Goal: Use online tool/utility: Utilize a website feature to perform a specific function

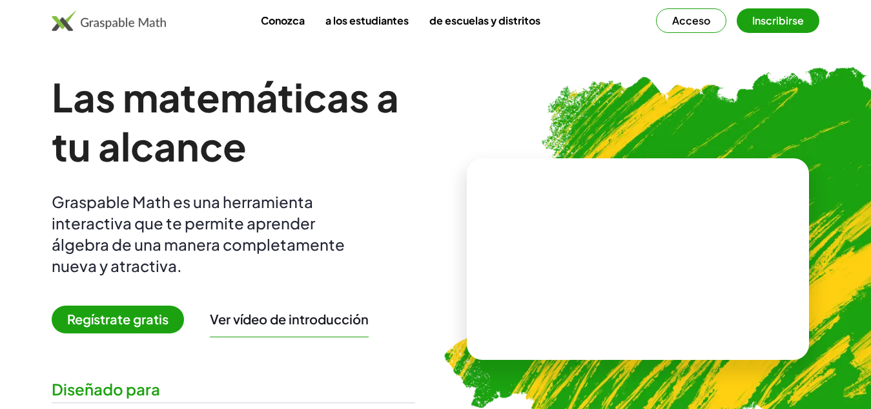
click at [701, 23] on font "Acceso" at bounding box center [691, 21] width 38 height 14
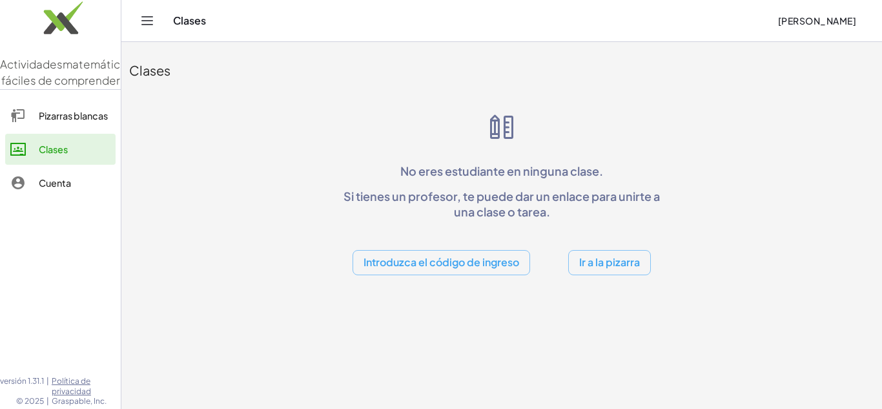
click at [592, 263] on font "Ir a la pizarra" at bounding box center [609, 262] width 61 height 14
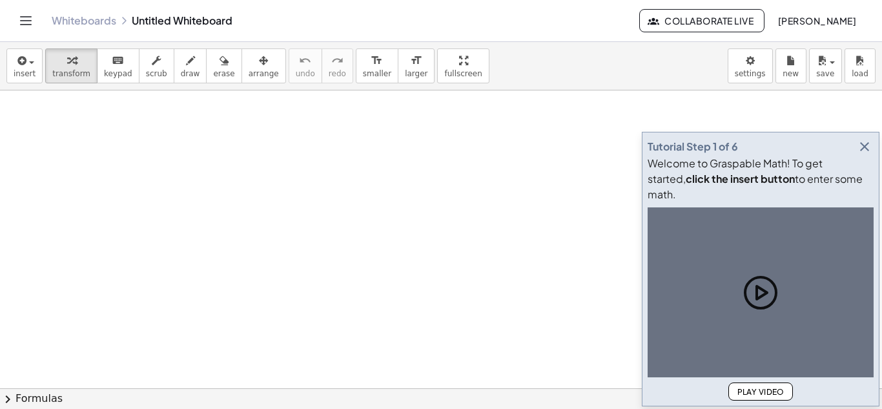
click at [152, 182] on div at bounding box center [441, 387] width 882 height 595
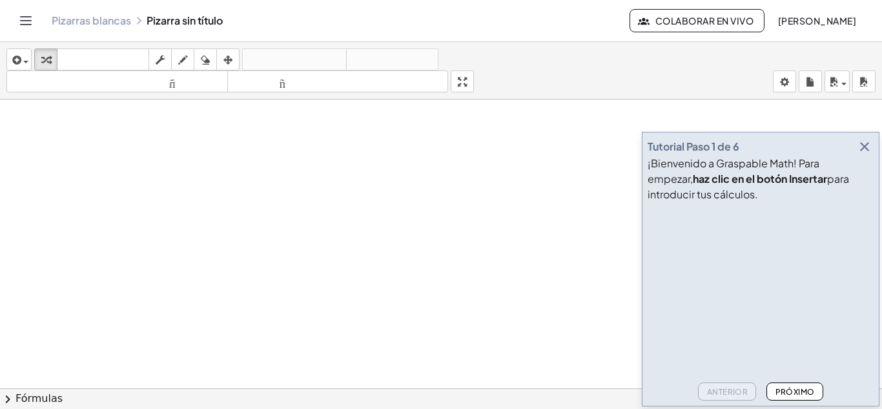
click at [333, 163] on div at bounding box center [441, 396] width 882 height 595
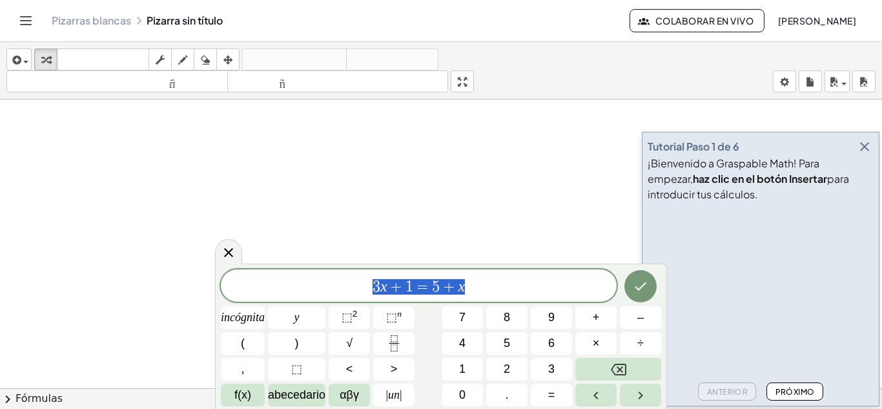
drag, startPoint x: 510, startPoint y: 275, endPoint x: 287, endPoint y: 285, distance: 223.1
click at [289, 285] on div "******** 3 x + 1 = 5 + x" at bounding box center [419, 285] width 396 height 32
click at [391, 343] on rect "Fracción" at bounding box center [394, 343] width 10 height 1
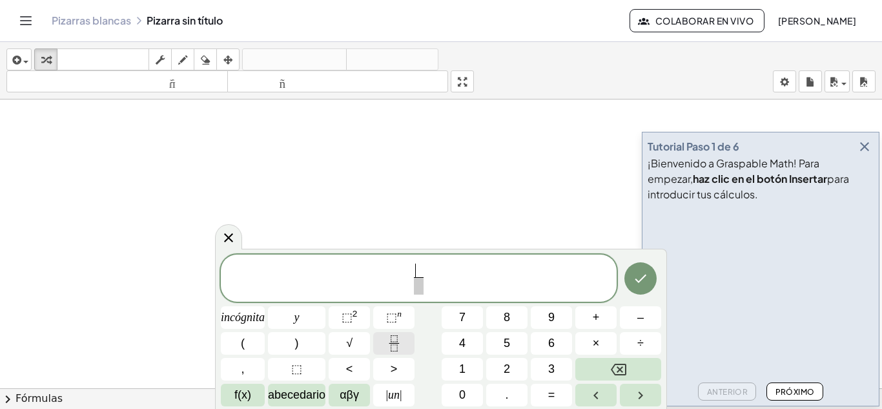
click at [391, 343] on rect "Fracción" at bounding box center [394, 343] width 10 height 1
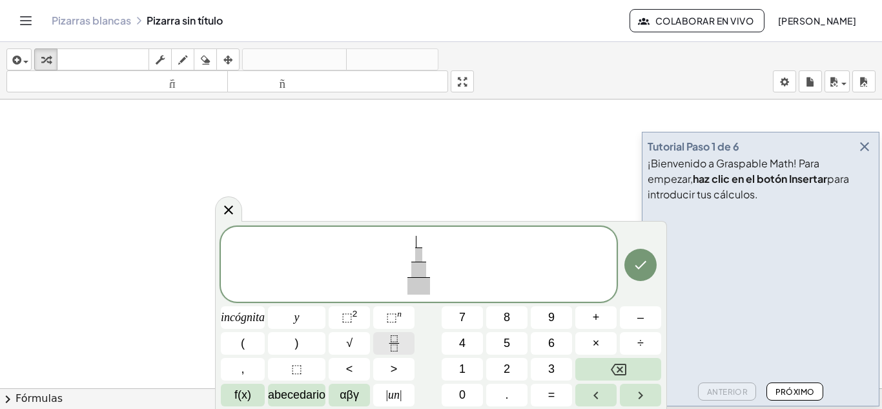
click at [391, 343] on rect "Fracción" at bounding box center [394, 343] width 10 height 1
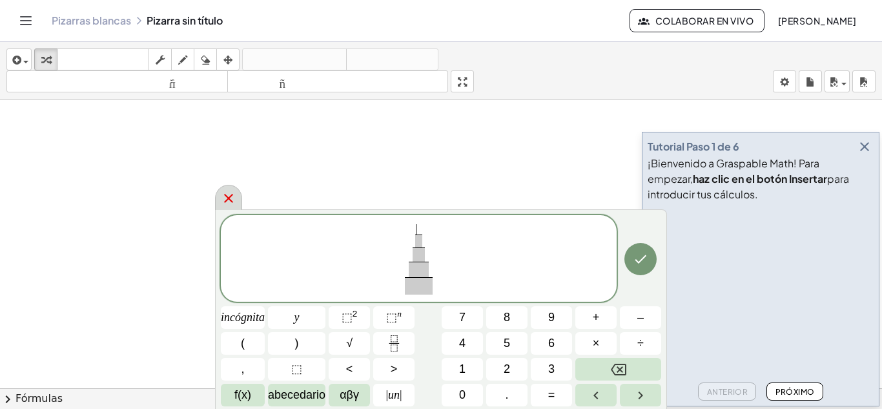
click at [226, 194] on icon at bounding box center [228, 198] width 15 height 15
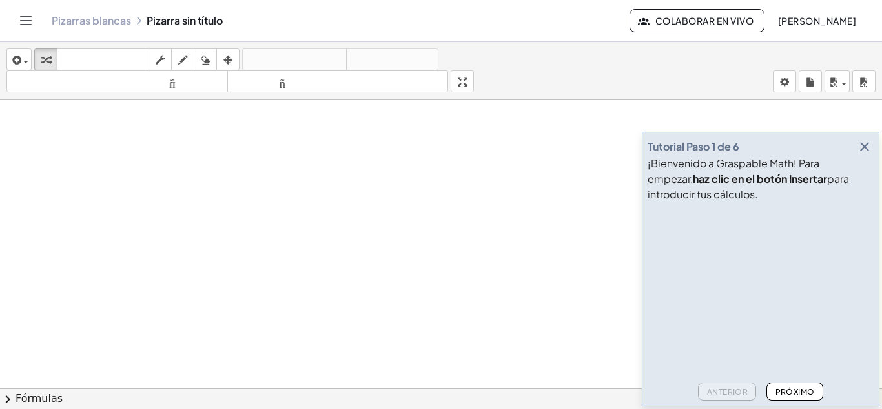
click at [866, 149] on icon "button" at bounding box center [864, 146] width 15 height 15
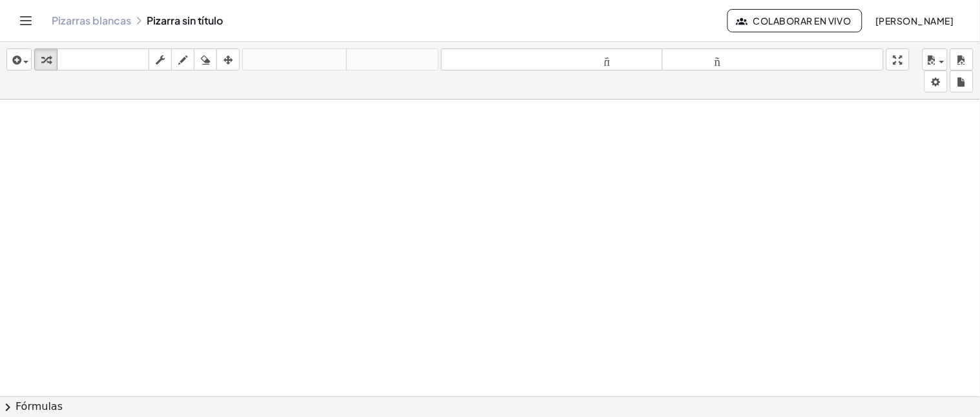
drag, startPoint x: 116, startPoint y: 201, endPoint x: 223, endPoint y: 175, distance: 109.6
drag, startPoint x: 223, startPoint y: 175, endPoint x: 126, endPoint y: 209, distance: 102.7
click at [126, 209] on div at bounding box center [490, 396] width 980 height 595
click at [191, 66] on button "dibujar" at bounding box center [182, 59] width 23 height 22
drag, startPoint x: 127, startPoint y: 158, endPoint x: 130, endPoint y: 184, distance: 26.8
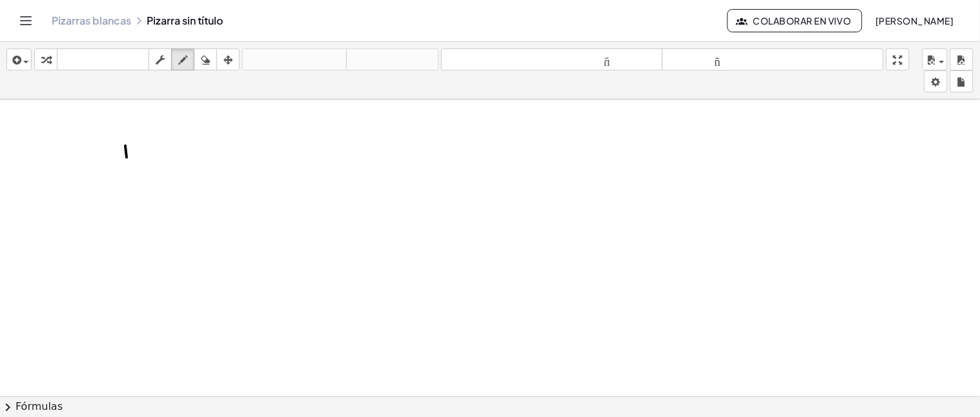
click at [130, 184] on div at bounding box center [490, 396] width 980 height 595
drag, startPoint x: 125, startPoint y: 184, endPoint x: 134, endPoint y: 196, distance: 15.2
click at [140, 179] on div at bounding box center [490, 396] width 980 height 595
drag, startPoint x: 134, startPoint y: 196, endPoint x: 120, endPoint y: 202, distance: 14.8
click at [130, 198] on div at bounding box center [490, 396] width 980 height 595
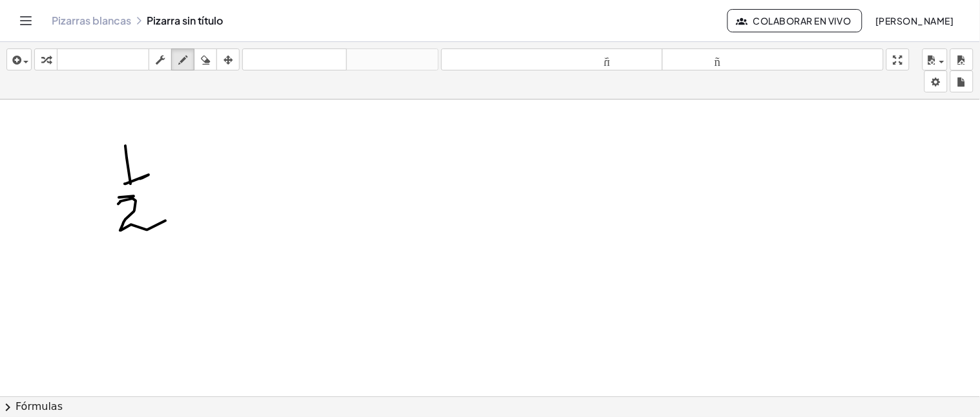
drag, startPoint x: 120, startPoint y: 202, endPoint x: 152, endPoint y: 214, distance: 33.9
click at [165, 221] on div at bounding box center [490, 396] width 980 height 595
drag, startPoint x: 170, startPoint y: 139, endPoint x: 212, endPoint y: 141, distance: 42.0
click at [212, 141] on div at bounding box center [490, 396] width 980 height 595
drag, startPoint x: 190, startPoint y: 185, endPoint x: 254, endPoint y: 177, distance: 64.5
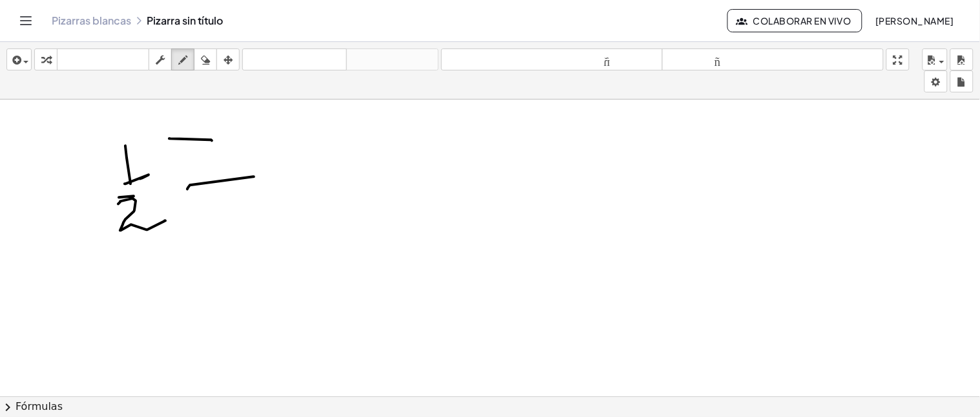
click at [254, 177] on div at bounding box center [490, 396] width 980 height 595
click at [208, 52] on div "button" at bounding box center [205, 59] width 17 height 15
drag, startPoint x: 189, startPoint y: 209, endPoint x: 386, endPoint y: 165, distance: 201.8
click at [170, 145] on div at bounding box center [490, 396] width 980 height 595
click at [177, 61] on div "button" at bounding box center [182, 59] width 17 height 15
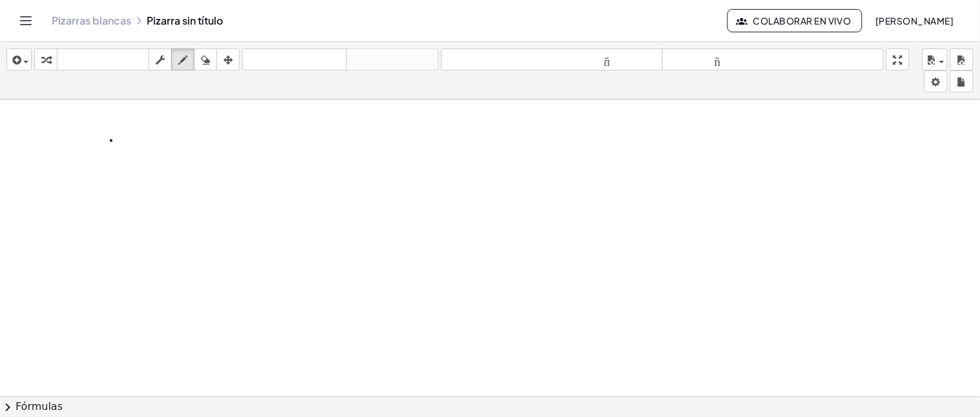
click at [111, 141] on div at bounding box center [490, 396] width 980 height 595
drag, startPoint x: 111, startPoint y: 141, endPoint x: 212, endPoint y: 52, distance: 134.1
click at [220, 41] on div at bounding box center [490, 41] width 980 height 1
click at [207, 62] on icon "button" at bounding box center [205, 59] width 9 height 15
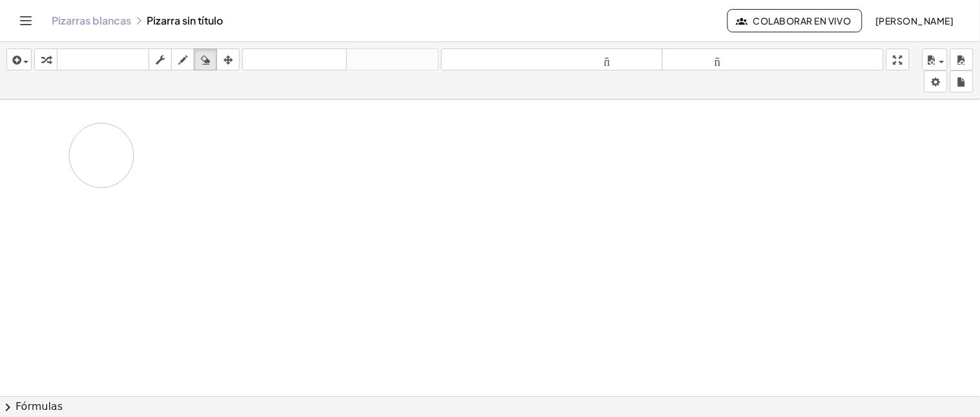
drag, startPoint x: 127, startPoint y: 150, endPoint x: 107, endPoint y: 133, distance: 26.6
click at [101, 147] on div at bounding box center [490, 396] width 980 height 595
click at [573, 50] on button "tamaño_del_formato menor" at bounding box center [552, 59] width 222 height 22
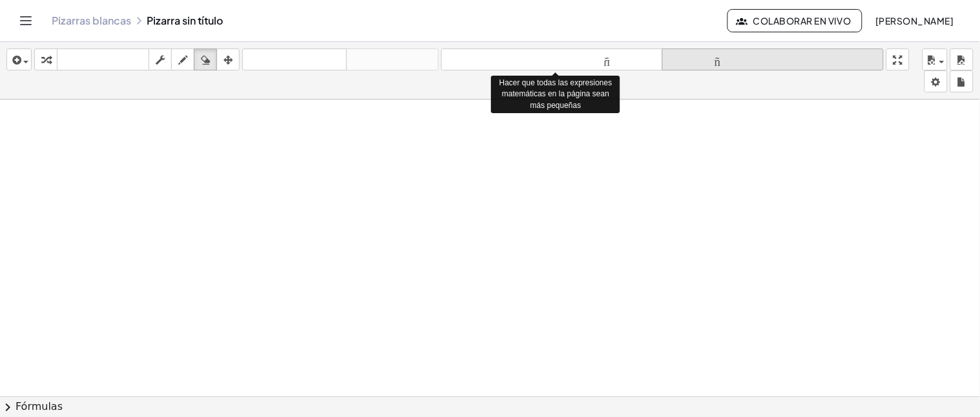
click at [709, 66] on font "tamaño_del_formato" at bounding box center [772, 60] width 215 height 12
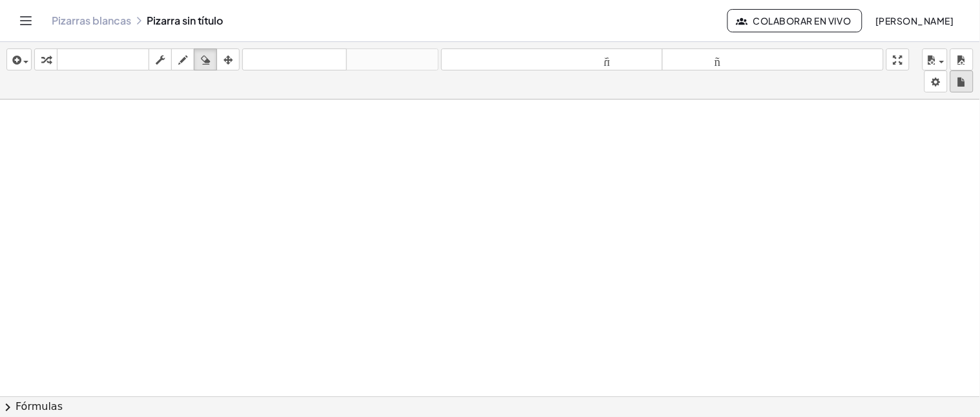
drag, startPoint x: 902, startPoint y: 59, endPoint x: 969, endPoint y: 73, distance: 69.2
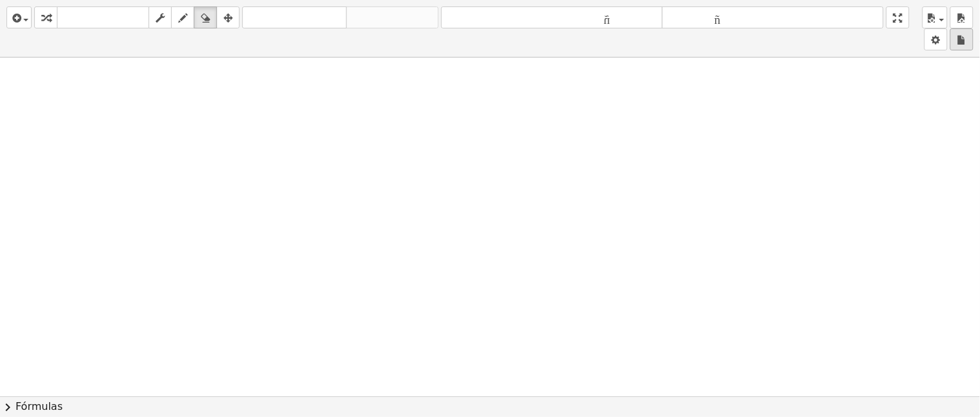
click at [882, 73] on html "Actividades matemáticas fáciles de comprender Pizarras blancas Clases Cuenta ve…" at bounding box center [490, 208] width 980 height 417
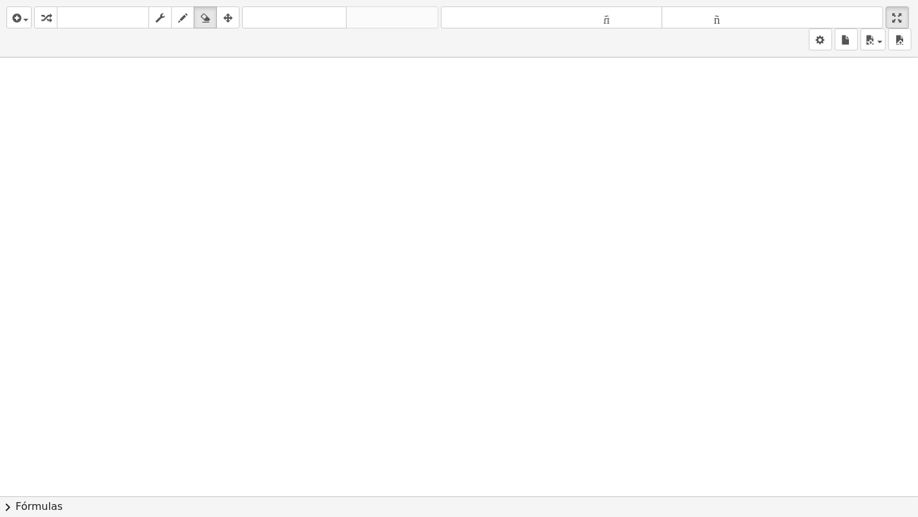
click at [172, 169] on div at bounding box center [459, 495] width 918 height 877
click at [136, 37] on div "Actividades matemáticas fáciles de comprender Pizarras blancas Clases Cuenta ve…" at bounding box center [459, 258] width 918 height 517
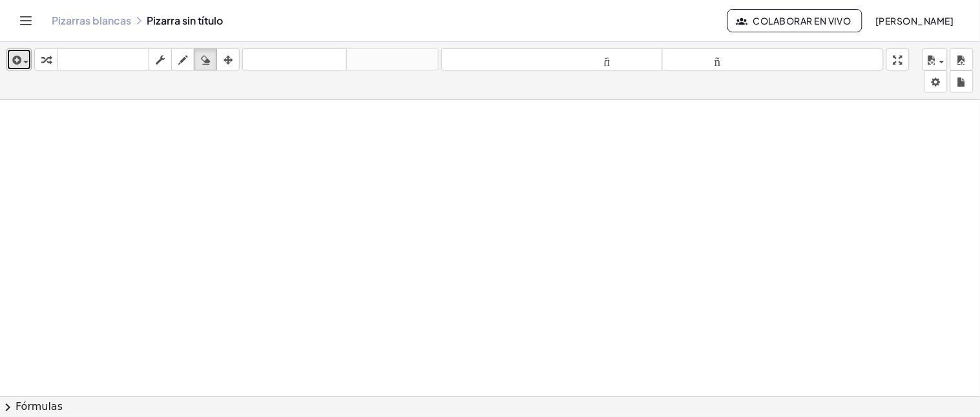
click at [25, 61] on span "button" at bounding box center [25, 62] width 5 height 3
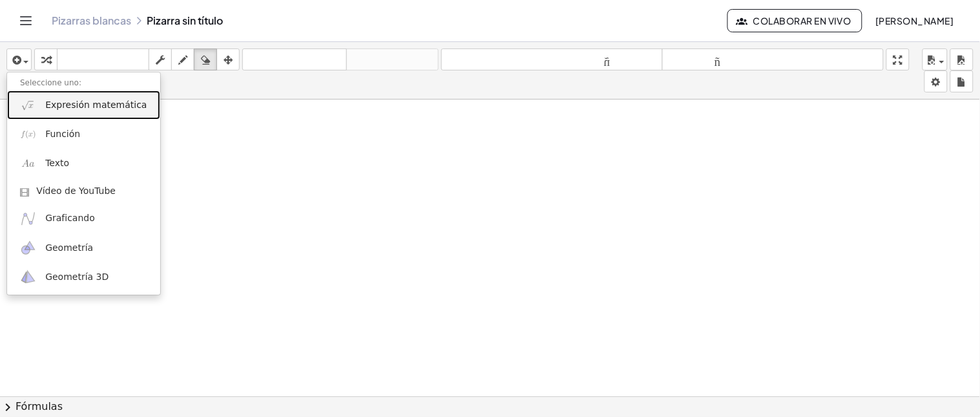
click at [63, 100] on font "Expresión matemática" at bounding box center [95, 104] width 101 height 10
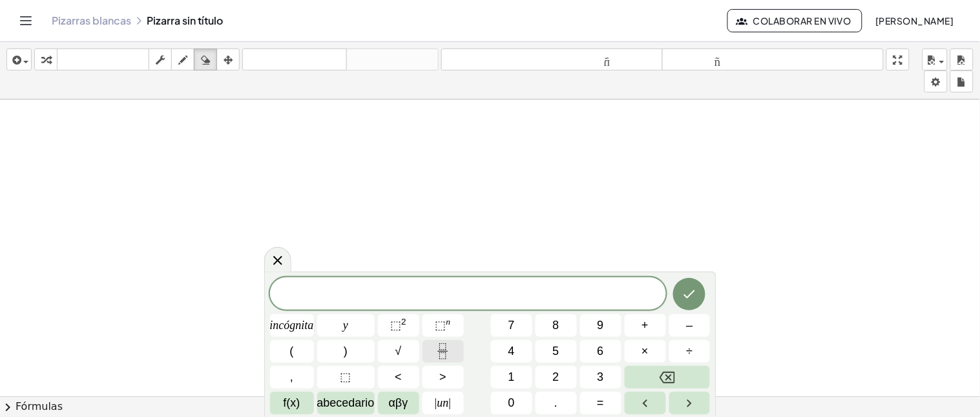
click at [440, 346] on icon "Fracción" at bounding box center [442, 346] width 6 height 6
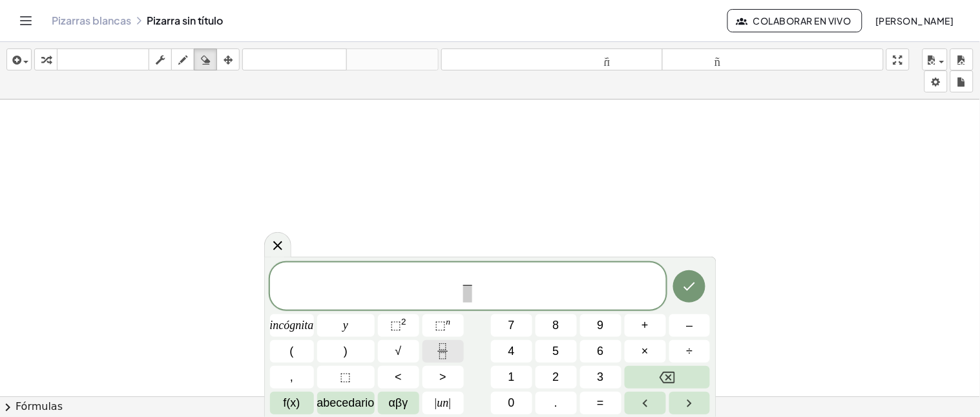
click at [451, 345] on button "Fracción" at bounding box center [442, 351] width 41 height 23
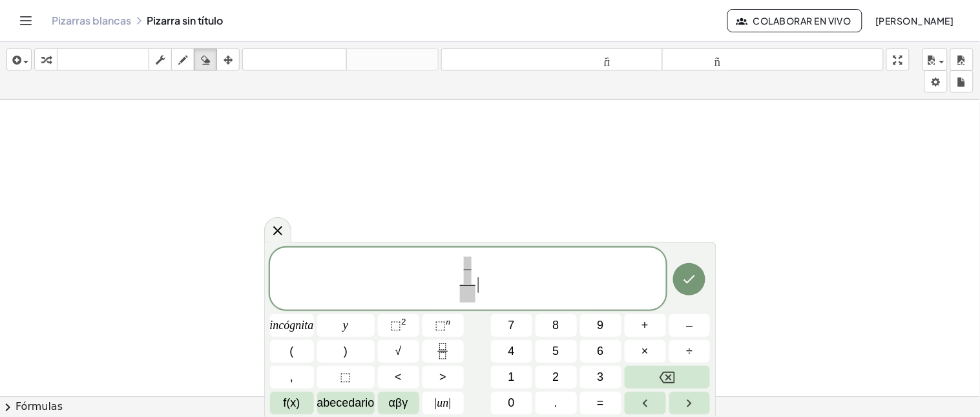
click at [479, 268] on span "​ ​ ​" at bounding box center [468, 279] width 396 height 48
click at [466, 261] on span "​" at bounding box center [468, 262] width 8 height 12
click at [453, 293] on span "8 ​" at bounding box center [458, 287] width 14 height 28
click at [502, 280] on span "7 ​ 8 ​ ​ +" at bounding box center [468, 279] width 396 height 48
drag, startPoint x: 453, startPoint y: 269, endPoint x: 489, endPoint y: 274, distance: 36.5
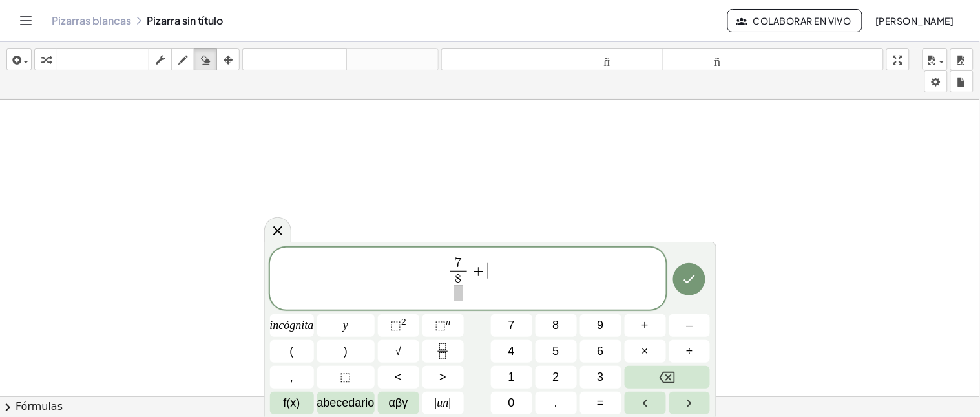
click at [489, 274] on span "7 8 ​ ​ + ​" at bounding box center [468, 279] width 396 height 48
drag, startPoint x: 486, startPoint y: 274, endPoint x: 448, endPoint y: 274, distance: 38.8
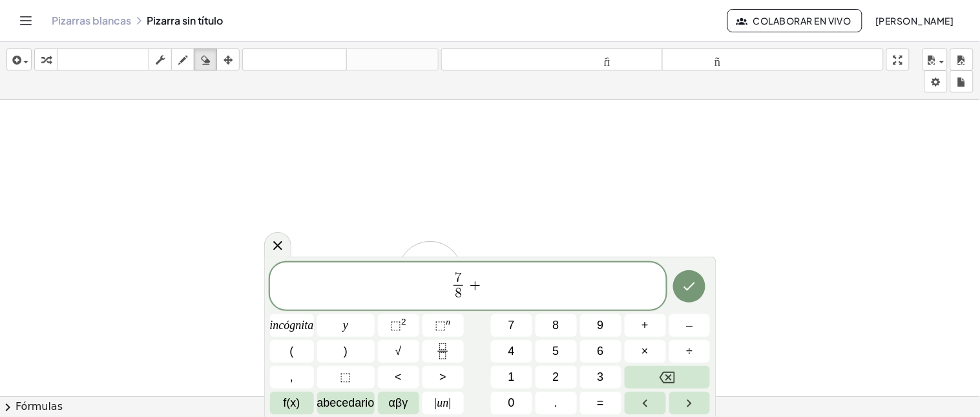
drag, startPoint x: 379, startPoint y: 253, endPoint x: 431, endPoint y: 275, distance: 57.0
click at [431, 275] on body "Actividades matemáticas fáciles de comprender Pizarras blancas Clases Cuenta ve…" at bounding box center [490, 208] width 980 height 417
drag, startPoint x: 449, startPoint y: 280, endPoint x: 517, endPoint y: 316, distance: 77.7
click at [517, 316] on div "**********" at bounding box center [490, 338] width 440 height 152
click at [446, 355] on icon "Fracción" at bounding box center [443, 351] width 16 height 16
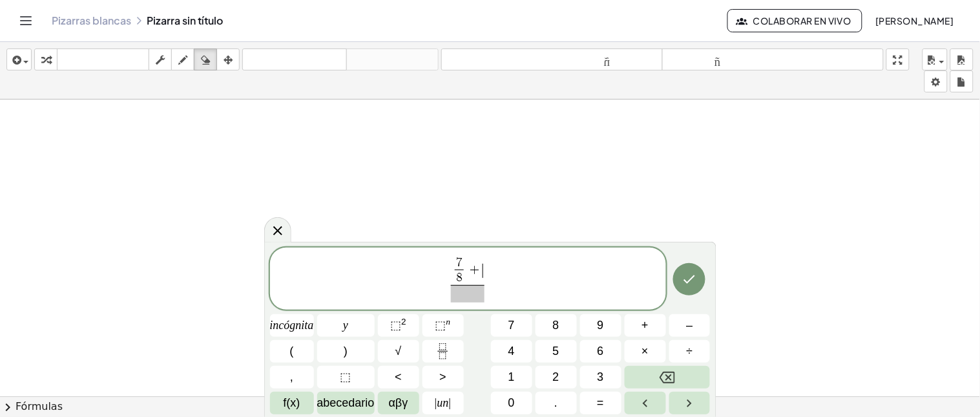
click at [480, 267] on span "+" at bounding box center [474, 270] width 17 height 14
click at [434, 351] on button "Fracción" at bounding box center [442, 351] width 41 height 23
click at [474, 262] on span "1 1 ​" at bounding box center [483, 270] width 21 height 28
click at [489, 276] on span at bounding box center [486, 276] width 9 height 15
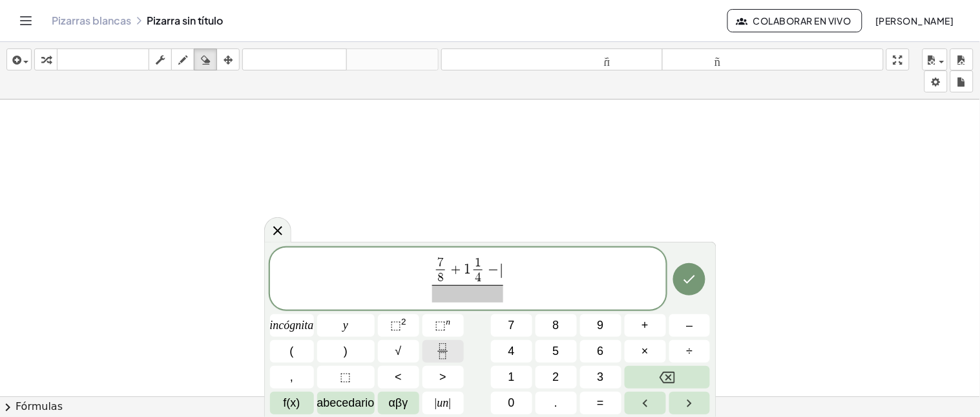
click at [436, 356] on icon "Fracción" at bounding box center [443, 351] width 16 height 16
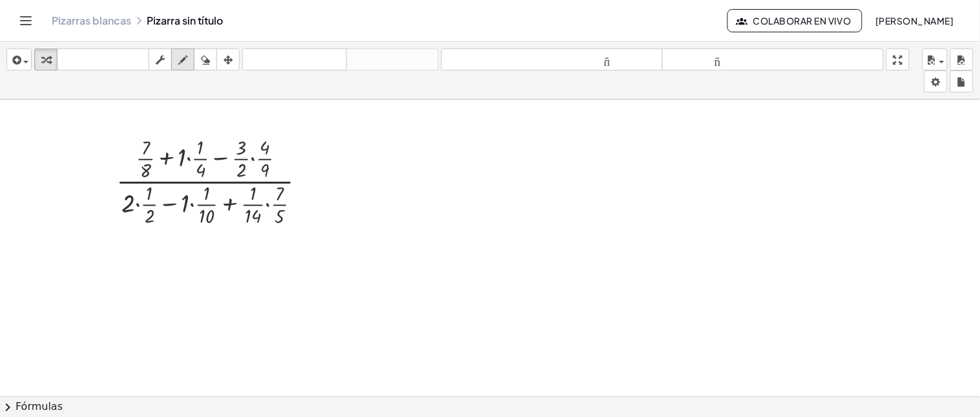
click at [187, 65] on icon "button" at bounding box center [182, 59] width 9 height 15
drag, startPoint x: 181, startPoint y: 136, endPoint x: 175, endPoint y: 140, distance: 7.5
click at [175, 140] on div at bounding box center [490, 396] width 980 height 595
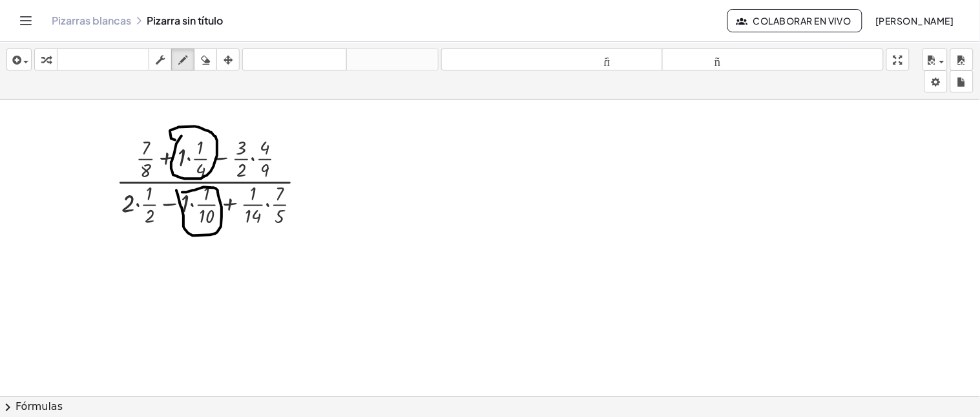
click at [181, 192] on div at bounding box center [490, 396] width 980 height 595
drag, startPoint x: 164, startPoint y: 192, endPoint x: 162, endPoint y: 186, distance: 6.7
click at [162, 186] on div at bounding box center [490, 396] width 980 height 595
click at [209, 43] on div "insertar Seleccione uno: Expresión matemática Función Texto Vídeo de YouTube Gr…" at bounding box center [490, 70] width 980 height 57
click at [209, 61] on icon "button" at bounding box center [205, 59] width 9 height 15
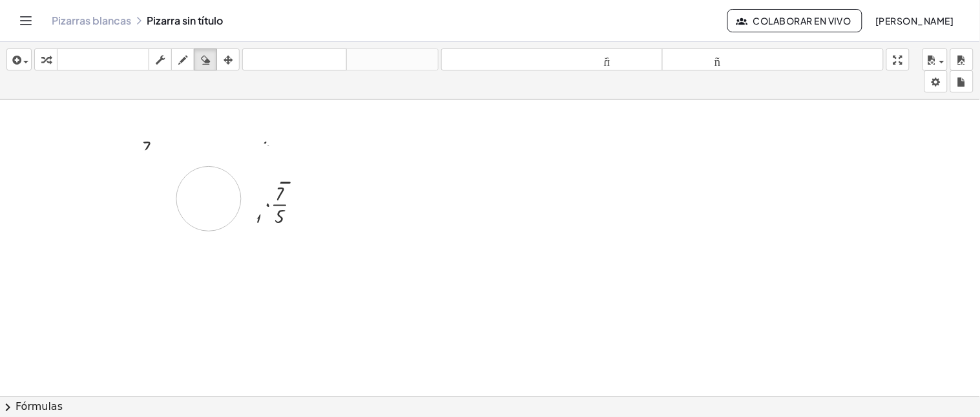
drag, startPoint x: 189, startPoint y: 167, endPoint x: 216, endPoint y: 139, distance: 38.4
click at [220, 138] on div at bounding box center [490, 396] width 980 height 595
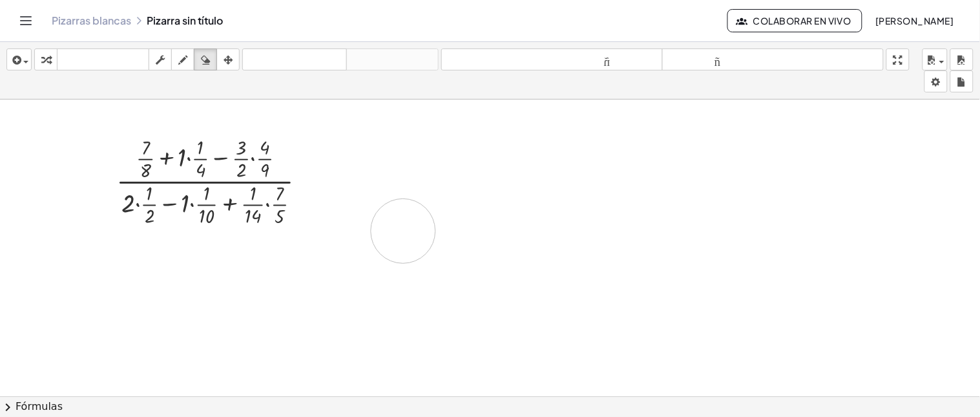
click at [403, 231] on div at bounding box center [490, 396] width 980 height 595
click at [185, 54] on icon "button" at bounding box center [182, 59] width 9 height 15
click at [163, 59] on icon "button" at bounding box center [160, 59] width 9 height 15
click at [161, 46] on div "insertar Seleccione uno: Expresión matemática Función Texto Vídeo de YouTube Gr…" at bounding box center [490, 70] width 980 height 57
click at [166, 75] on div "insertar Seleccione uno: Expresión matemática Función Texto Vídeo de YouTube Gr…" at bounding box center [490, 70] width 980 height 57
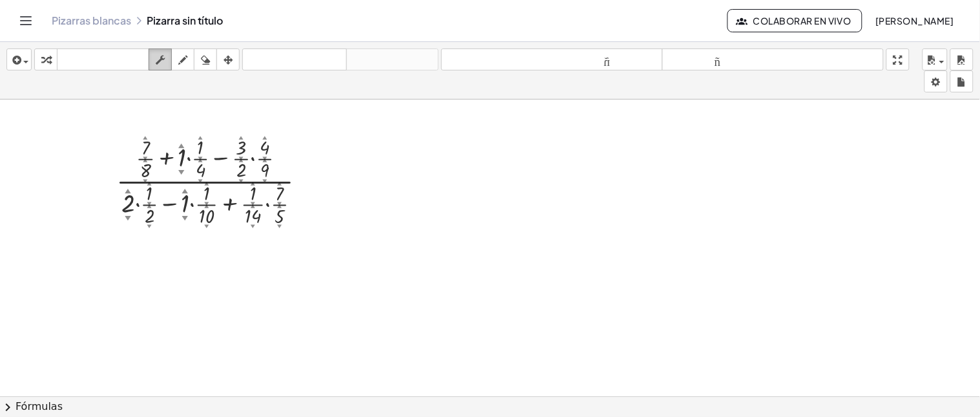
click at [166, 66] on div "button" at bounding box center [160, 59] width 17 height 15
click at [195, 134] on div at bounding box center [216, 180] width 213 height 96
click at [185, 61] on icon "button" at bounding box center [182, 59] width 9 height 15
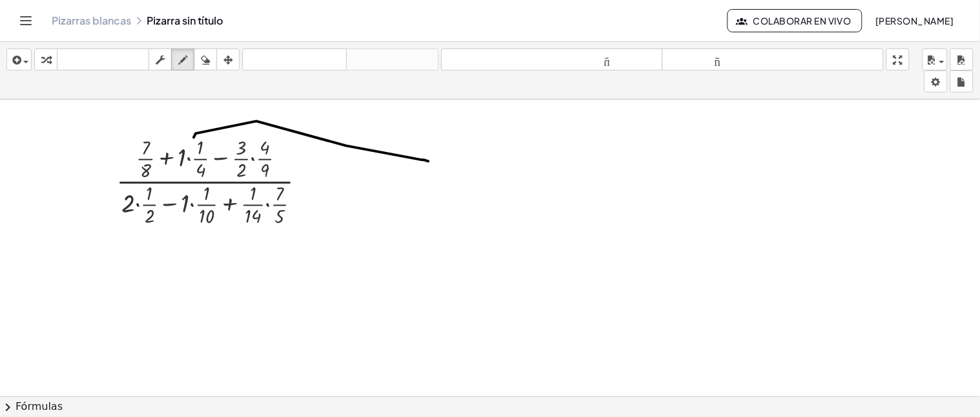
drag, startPoint x: 194, startPoint y: 138, endPoint x: 428, endPoint y: 161, distance: 235.7
click at [428, 161] on div at bounding box center [490, 396] width 980 height 595
click at [434, 160] on div at bounding box center [490, 396] width 980 height 595
drag, startPoint x: 466, startPoint y: 160, endPoint x: 475, endPoint y: 178, distance: 20.5
click at [475, 183] on div at bounding box center [490, 396] width 980 height 595
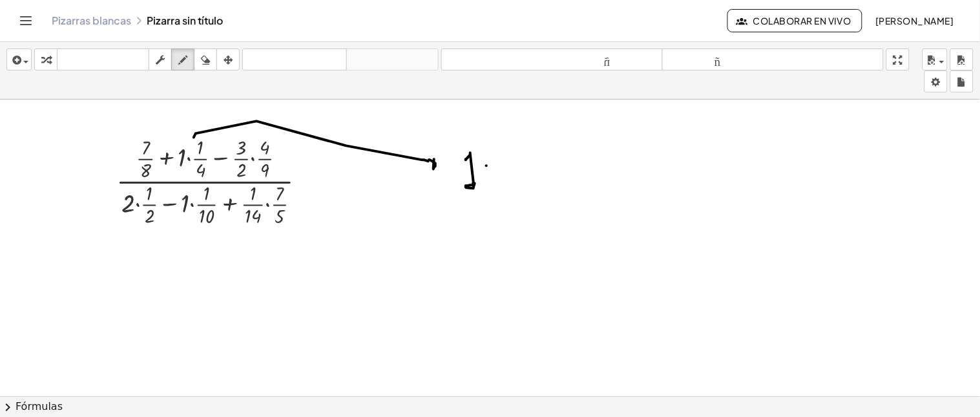
click at [486, 166] on div at bounding box center [490, 396] width 980 height 595
drag, startPoint x: 511, startPoint y: 132, endPoint x: 511, endPoint y: 152, distance: 19.4
click at [511, 152] on div at bounding box center [490, 396] width 980 height 595
drag, startPoint x: 506, startPoint y: 160, endPoint x: 524, endPoint y: 159, distance: 18.1
click at [524, 159] on div at bounding box center [490, 396] width 980 height 595
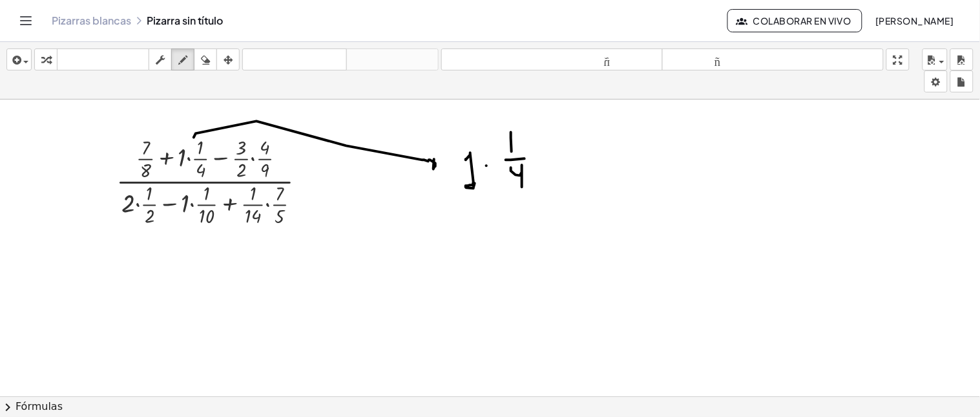
drag, startPoint x: 511, startPoint y: 168, endPoint x: 522, endPoint y: 170, distance: 11.1
click at [522, 189] on div at bounding box center [490, 396] width 980 height 595
drag, startPoint x: 541, startPoint y: 153, endPoint x: 537, endPoint y: 164, distance: 11.6
click at [546, 156] on div at bounding box center [490, 396] width 980 height 595
click at [546, 164] on div at bounding box center [490, 396] width 980 height 595
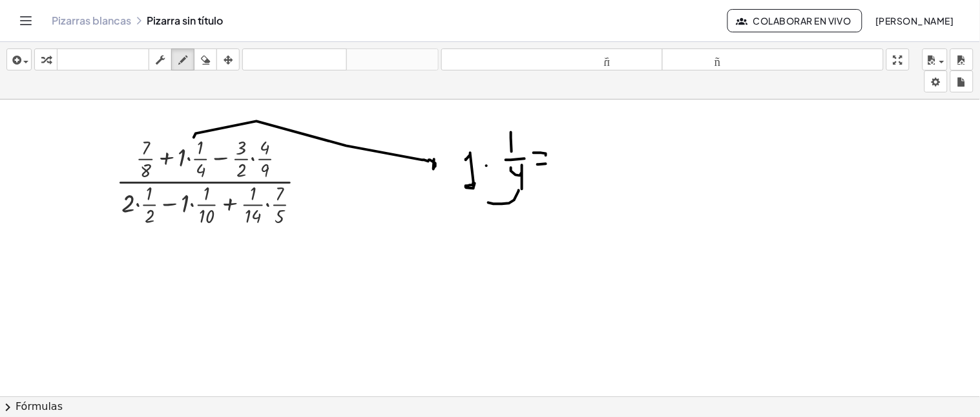
drag, startPoint x: 519, startPoint y: 191, endPoint x: 484, endPoint y: 198, distance: 35.1
click at [484, 198] on div at bounding box center [490, 396] width 980 height 595
drag, startPoint x: 480, startPoint y: 196, endPoint x: 491, endPoint y: 196, distance: 10.3
click at [491, 196] on div at bounding box center [490, 396] width 980 height 595
drag, startPoint x: 486, startPoint y: 207, endPoint x: 478, endPoint y: 216, distance: 11.9
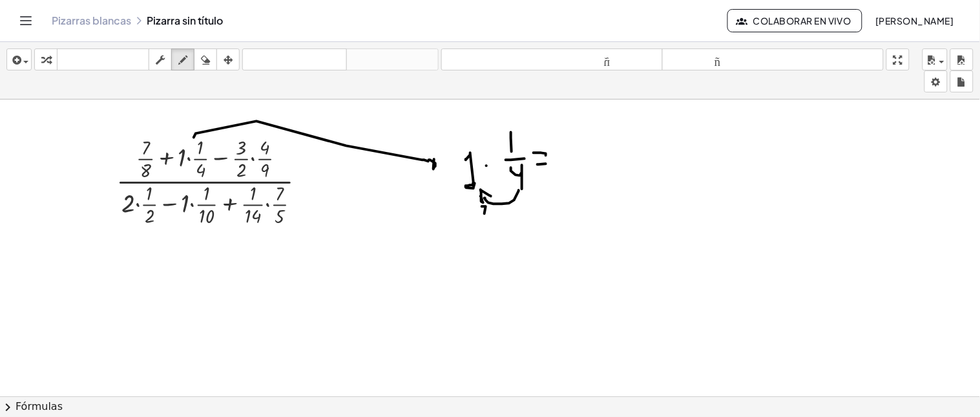
click at [480, 216] on div at bounding box center [490, 396] width 980 height 595
drag, startPoint x: 478, startPoint y: 211, endPoint x: 488, endPoint y: 218, distance: 12.4
click at [488, 218] on div at bounding box center [490, 396] width 980 height 595
drag, startPoint x: 482, startPoint y: 143, endPoint x: 489, endPoint y: 143, distance: 7.1
click at [489, 143] on div at bounding box center [490, 396] width 980 height 595
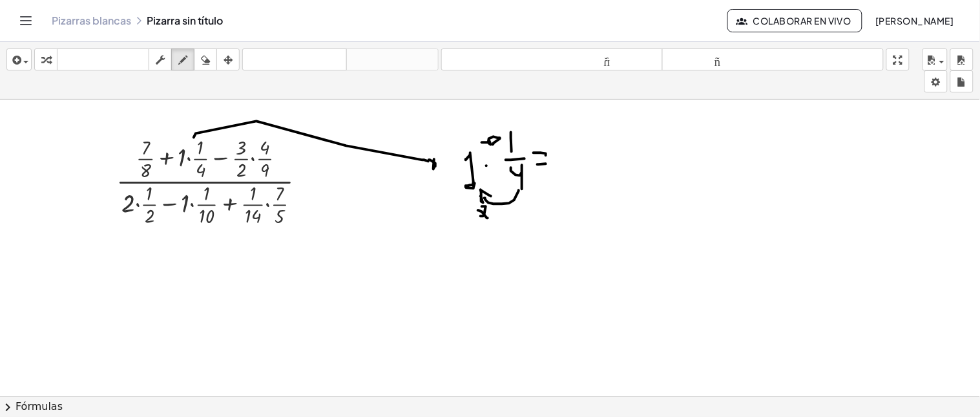
click at [493, 145] on div at bounding box center [490, 396] width 980 height 595
drag, startPoint x: 478, startPoint y: 108, endPoint x: 481, endPoint y: 119, distance: 11.4
click at [481, 119] on div at bounding box center [490, 396] width 980 height 595
drag, startPoint x: 470, startPoint y: 119, endPoint x: 483, endPoint y: 117, distance: 13.2
click at [483, 117] on div at bounding box center [490, 396] width 980 height 595
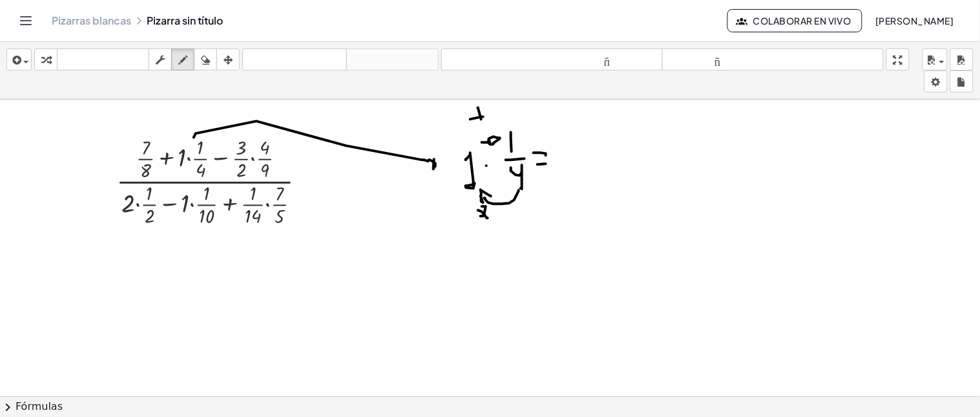
click at [521, 189] on div at bounding box center [490, 396] width 980 height 595
drag, startPoint x: 584, startPoint y: 134, endPoint x: 597, endPoint y: 130, distance: 13.1
click at [597, 130] on div at bounding box center [490, 396] width 980 height 595
drag, startPoint x: 585, startPoint y: 138, endPoint x: 585, endPoint y: 150, distance: 11.6
click at [585, 150] on div at bounding box center [490, 396] width 980 height 595
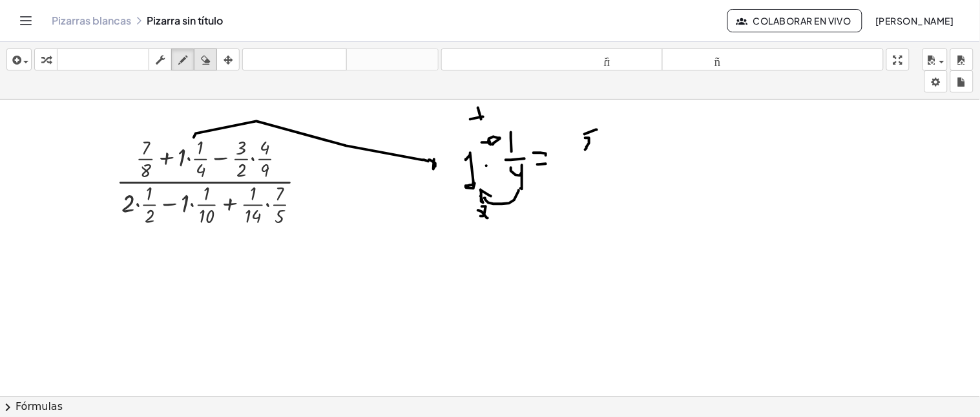
click at [201, 68] on button "borrar" at bounding box center [205, 59] width 23 height 22
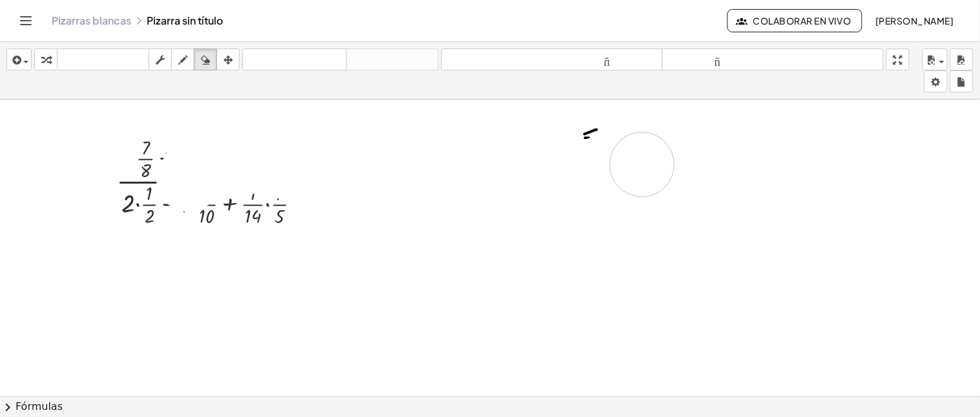
drag, startPoint x: 218, startPoint y: 131, endPoint x: 579, endPoint y: 142, distance: 361.8
click at [588, 156] on div at bounding box center [490, 396] width 980 height 595
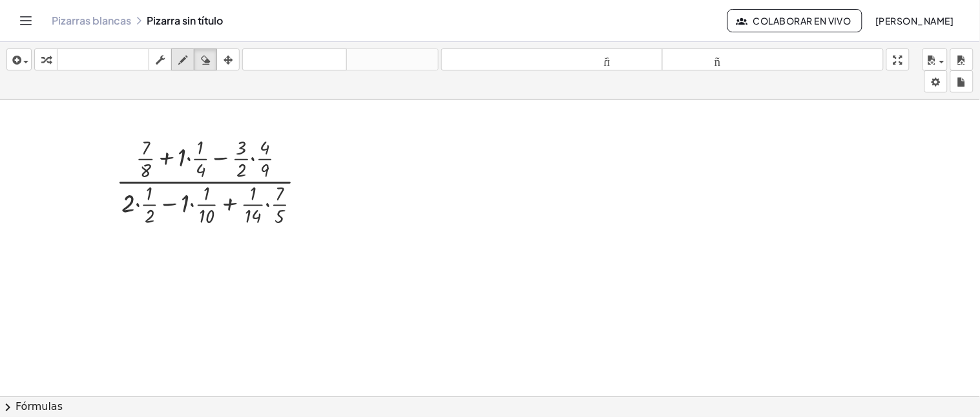
click at [191, 60] on div "button" at bounding box center [182, 59] width 17 height 15
drag, startPoint x: 190, startPoint y: 132, endPoint x: 378, endPoint y: 145, distance: 189.0
click at [378, 145] on div at bounding box center [490, 396] width 980 height 595
click at [382, 145] on div at bounding box center [490, 396] width 980 height 595
drag, startPoint x: 411, startPoint y: 166, endPoint x: 459, endPoint y: 145, distance: 52.3
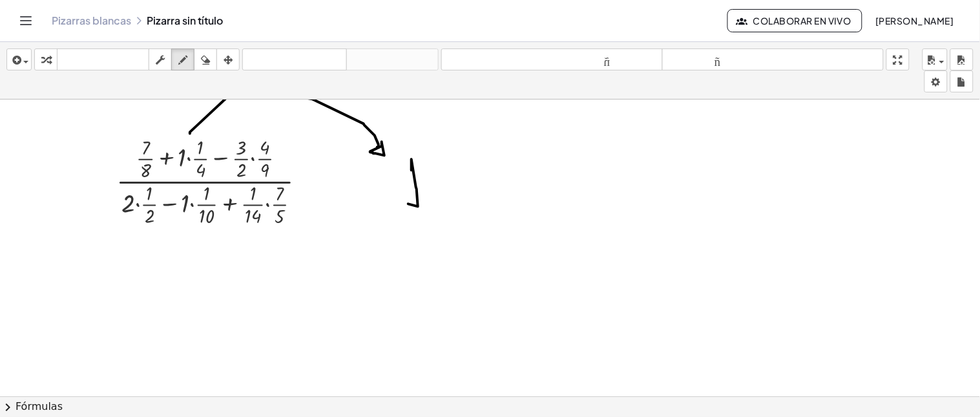
click at [426, 201] on div at bounding box center [490, 396] width 980 height 595
click at [437, 187] on div at bounding box center [490, 396] width 980 height 595
drag, startPoint x: 477, startPoint y: 169, endPoint x: 470, endPoint y: 186, distance: 18.8
click at [477, 188] on div at bounding box center [490, 396] width 980 height 595
drag, startPoint x: 464, startPoint y: 186, endPoint x: 491, endPoint y: 194, distance: 28.4
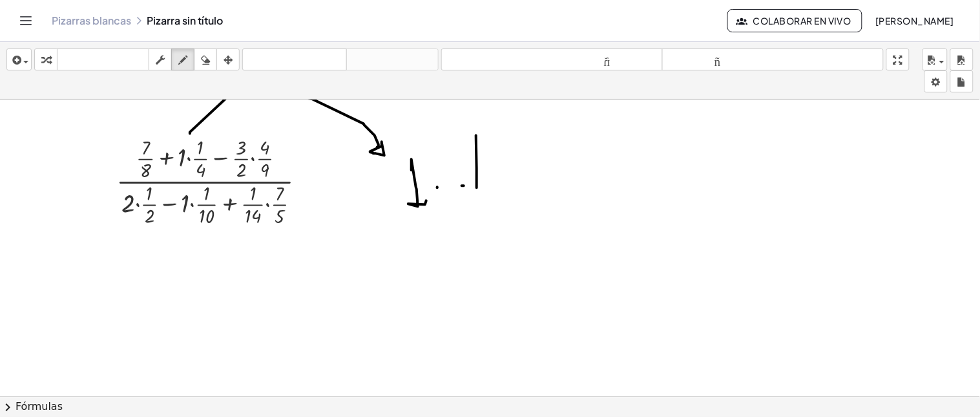
click at [492, 192] on div at bounding box center [490, 396] width 980 height 595
drag, startPoint x: 471, startPoint y: 202, endPoint x: 485, endPoint y: 236, distance: 36.8
click at [485, 236] on div at bounding box center [490, 396] width 980 height 595
drag, startPoint x: 502, startPoint y: 190, endPoint x: 511, endPoint y: 191, distance: 9.1
click at [513, 191] on div at bounding box center [490, 396] width 980 height 595
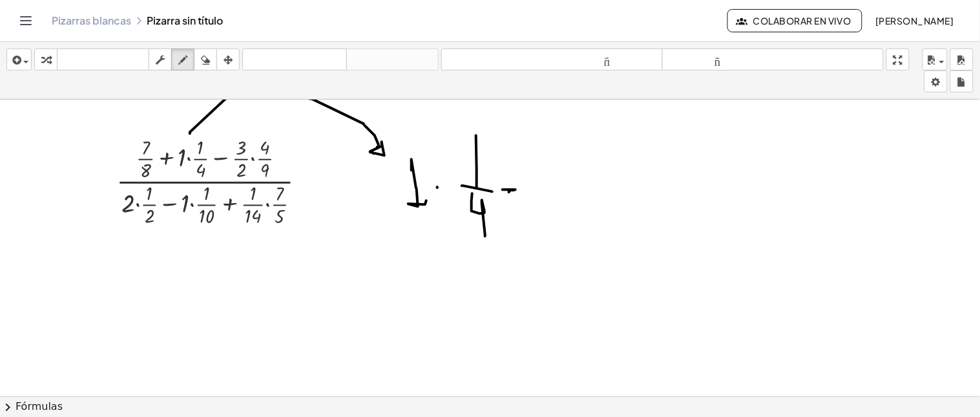
click at [509, 192] on div at bounding box center [490, 396] width 980 height 595
drag, startPoint x: 504, startPoint y: 198, endPoint x: 513, endPoint y: 198, distance: 9.1
click at [513, 198] on div at bounding box center [490, 396] width 980 height 595
drag, startPoint x: 474, startPoint y: 234, endPoint x: 431, endPoint y: 218, distance: 45.6
click at [431, 218] on div at bounding box center [490, 396] width 980 height 595
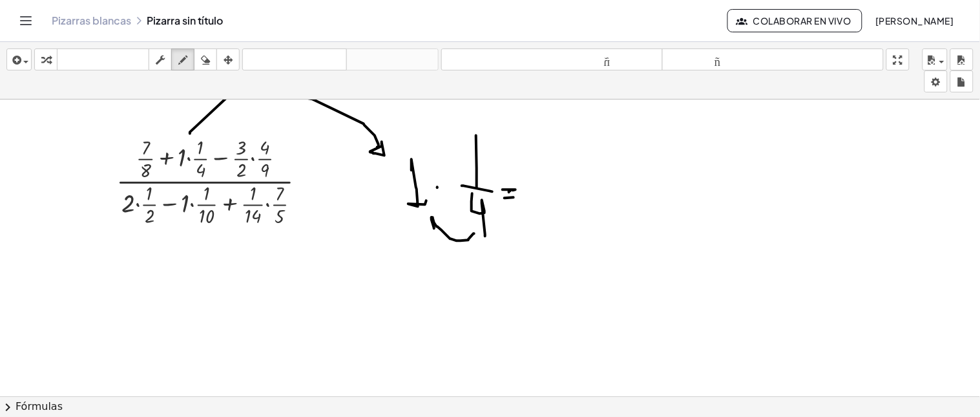
drag, startPoint x: 431, startPoint y: 218, endPoint x: 434, endPoint y: 229, distance: 11.3
click at [434, 229] on div at bounding box center [490, 396] width 980 height 595
drag, startPoint x: 431, startPoint y: 214, endPoint x: 440, endPoint y: 218, distance: 9.6
click at [440, 218] on div at bounding box center [490, 396] width 980 height 595
drag, startPoint x: 420, startPoint y: 153, endPoint x: 450, endPoint y: 151, distance: 30.4
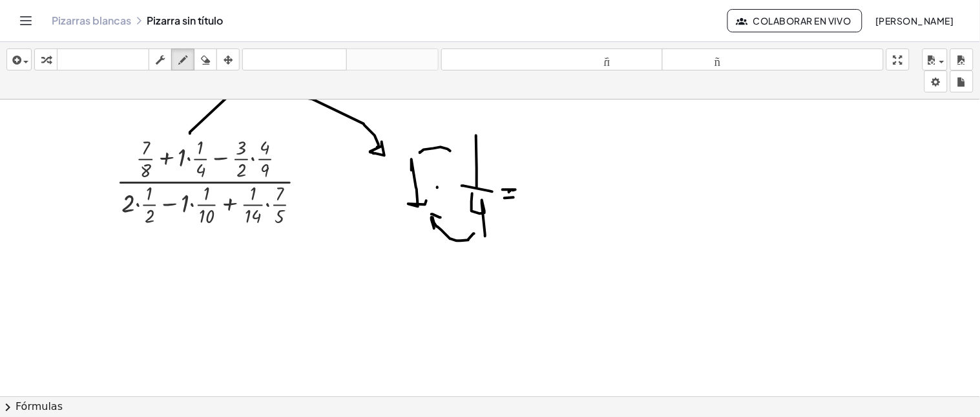
click at [450, 151] on div at bounding box center [490, 396] width 980 height 595
drag, startPoint x: 443, startPoint y: 143, endPoint x: 448, endPoint y: 156, distance: 13.7
click at [449, 160] on div at bounding box center [490, 396] width 980 height 595
drag, startPoint x: 439, startPoint y: 123, endPoint x: 437, endPoint y: 143, distance: 19.5
click at [439, 144] on div at bounding box center [490, 396] width 980 height 595
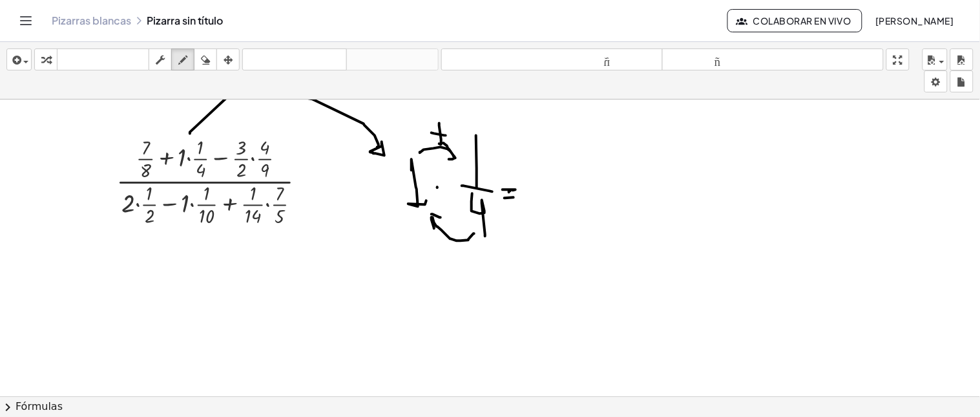
drag, startPoint x: 431, startPoint y: 133, endPoint x: 453, endPoint y: 168, distance: 40.9
click at [446, 136] on div at bounding box center [490, 396] width 980 height 595
click at [470, 217] on div at bounding box center [490, 396] width 980 height 595
click at [422, 189] on div at bounding box center [490, 396] width 980 height 595
drag, startPoint x: 552, startPoint y: 144, endPoint x: 563, endPoint y: 143, distance: 11.0
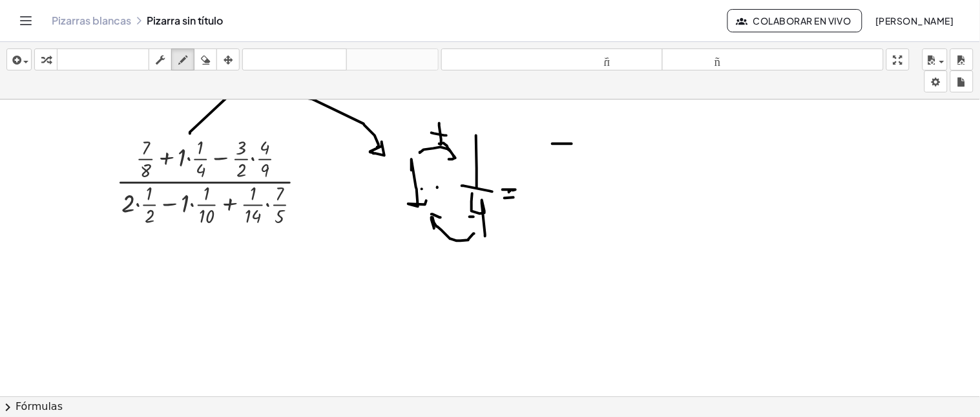
click at [563, 143] on div at bounding box center [490, 396] width 980 height 595
drag, startPoint x: 552, startPoint y: 144, endPoint x: 550, endPoint y: 178, distance: 33.6
click at [550, 172] on div at bounding box center [490, 396] width 980 height 595
drag, startPoint x: 540, startPoint y: 196, endPoint x: 573, endPoint y: 198, distance: 33.7
click at [573, 198] on div at bounding box center [490, 396] width 980 height 595
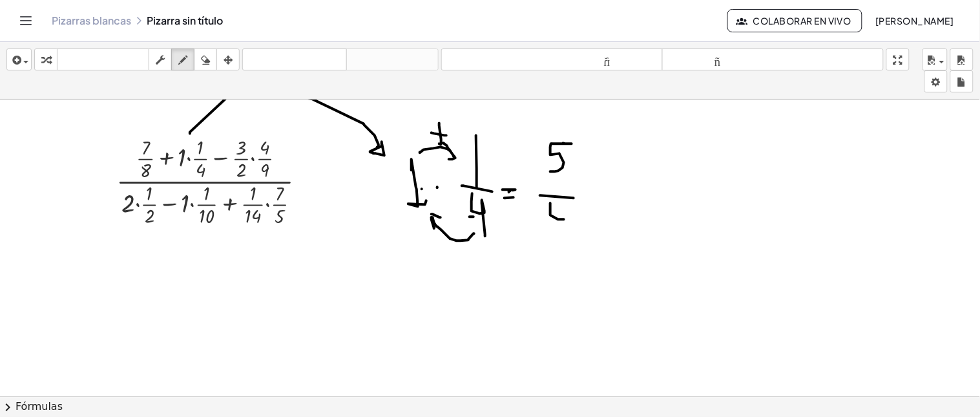
drag, startPoint x: 550, startPoint y: 213, endPoint x: 563, endPoint y: 207, distance: 14.2
click at [564, 218] on div at bounding box center [490, 396] width 980 height 595
drag, startPoint x: 563, startPoint y: 207, endPoint x: 563, endPoint y: 235, distance: 27.8
click at [563, 235] on div at bounding box center [490, 396] width 980 height 595
drag, startPoint x: 189, startPoint y: 132, endPoint x: 207, endPoint y: 134, distance: 18.2
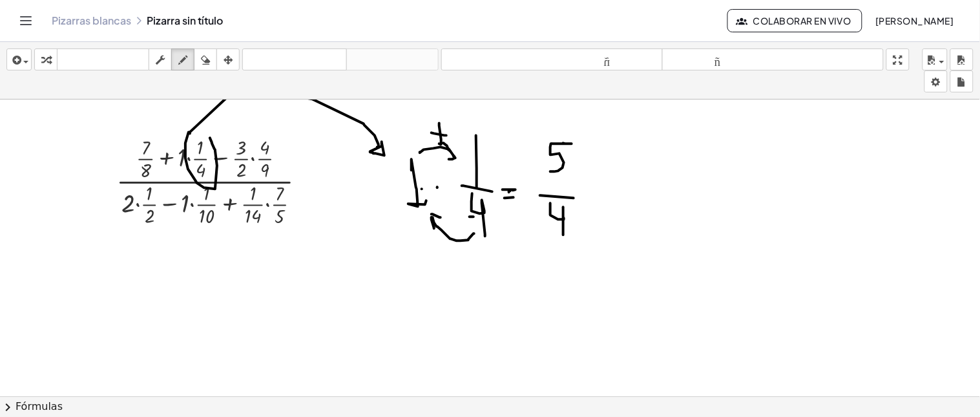
click at [209, 137] on div at bounding box center [490, 396] width 980 height 595
click at [209, 61] on icon "button" at bounding box center [205, 59] width 9 height 15
click at [175, 61] on div "button" at bounding box center [182, 59] width 17 height 15
drag, startPoint x: 186, startPoint y: 127, endPoint x: 192, endPoint y: 130, distance: 6.6
click at [192, 131] on div at bounding box center [490, 396] width 980 height 595
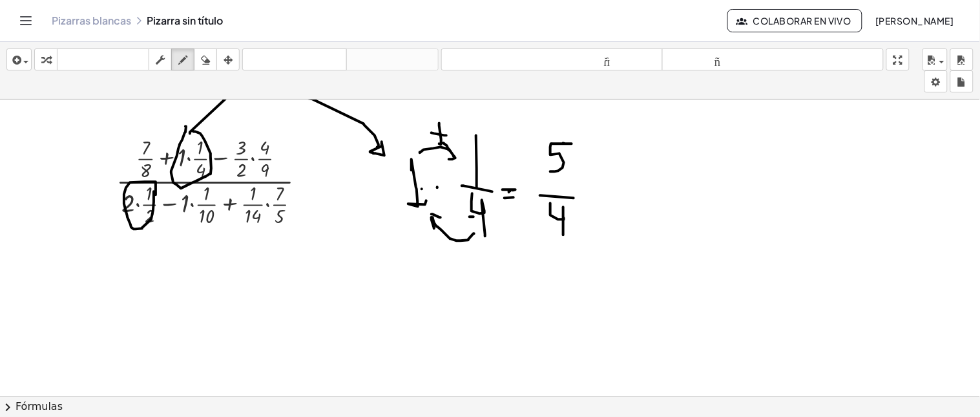
drag, startPoint x: 156, startPoint y: 195, endPoint x: 154, endPoint y: 187, distance: 8.0
click at [154, 188] on div at bounding box center [490, 396] width 980 height 595
drag, startPoint x: 136, startPoint y: 247, endPoint x: 149, endPoint y: 267, distance: 24.0
click at [149, 267] on div at bounding box center [490, 396] width 980 height 595
click at [159, 253] on div at bounding box center [490, 396] width 980 height 595
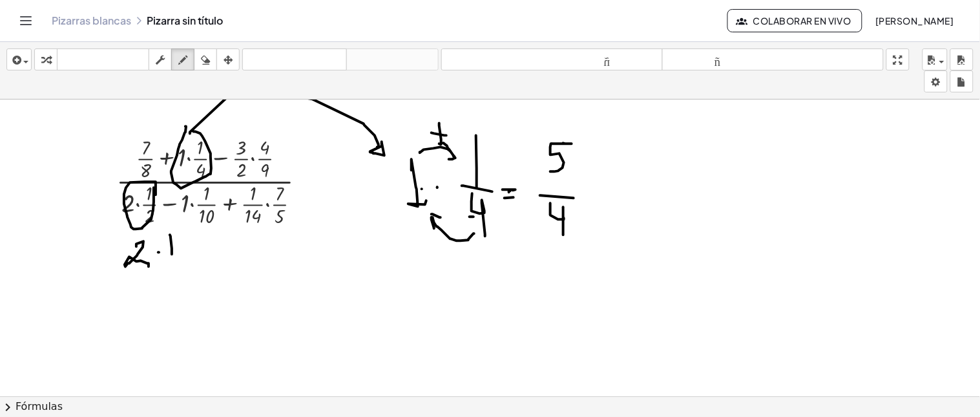
drag, startPoint x: 170, startPoint y: 237, endPoint x: 172, endPoint y: 254, distance: 17.5
click at [172, 254] on div at bounding box center [490, 396] width 980 height 595
drag, startPoint x: 169, startPoint y: 258, endPoint x: 183, endPoint y: 256, distance: 13.7
click at [183, 256] on div at bounding box center [490, 396] width 980 height 595
drag, startPoint x: 172, startPoint y: 268, endPoint x: 190, endPoint y: 286, distance: 25.1
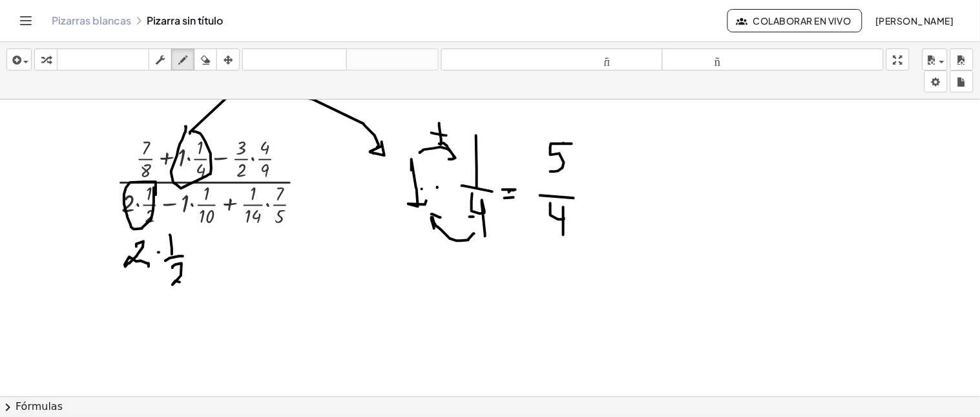
click at [190, 286] on div at bounding box center [490, 396] width 980 height 595
drag, startPoint x: 192, startPoint y: 256, endPoint x: 194, endPoint y: 267, distance: 11.3
click at [198, 263] on div at bounding box center [490, 396] width 980 height 595
drag, startPoint x: 192, startPoint y: 269, endPoint x: 203, endPoint y: 267, distance: 10.5
click at [203, 267] on div at bounding box center [490, 396] width 980 height 595
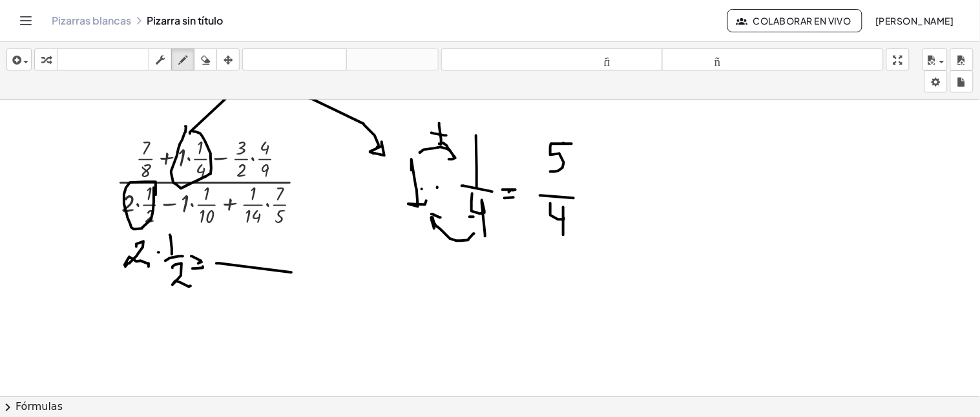
drag, startPoint x: 216, startPoint y: 263, endPoint x: 278, endPoint y: 278, distance: 63.0
click at [289, 273] on div at bounding box center [490, 396] width 980 height 595
drag
click at [265, 288] on div at bounding box center [490, 396] width 980 height 595
click at [260, 232] on div at bounding box center [490, 396] width 980 height 595
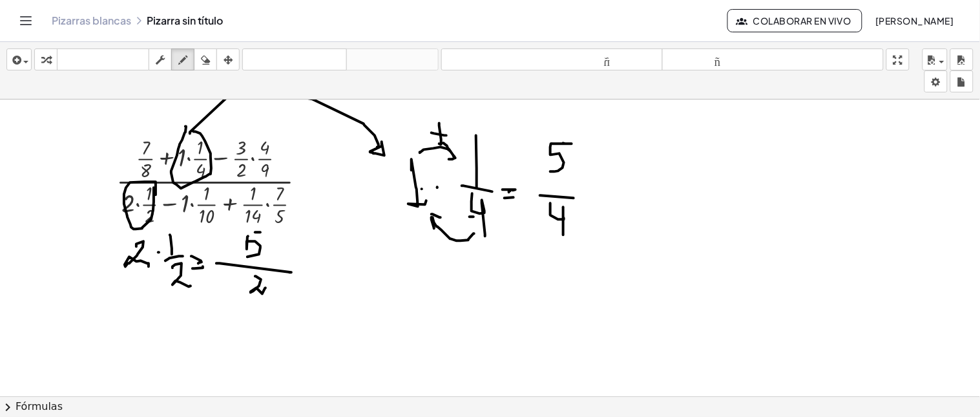
click at [243, 254] on div at bounding box center [490, 396] width 980 height 595
click at [256, 235] on div at bounding box center [490, 396] width 980 height 595
click at [353, 271] on div at bounding box center [490, 396] width 980 height 595
click at [357, 266] on div at bounding box center [490, 396] width 980 height 595
click at [398, 289] on div at bounding box center [490, 396] width 980 height 595
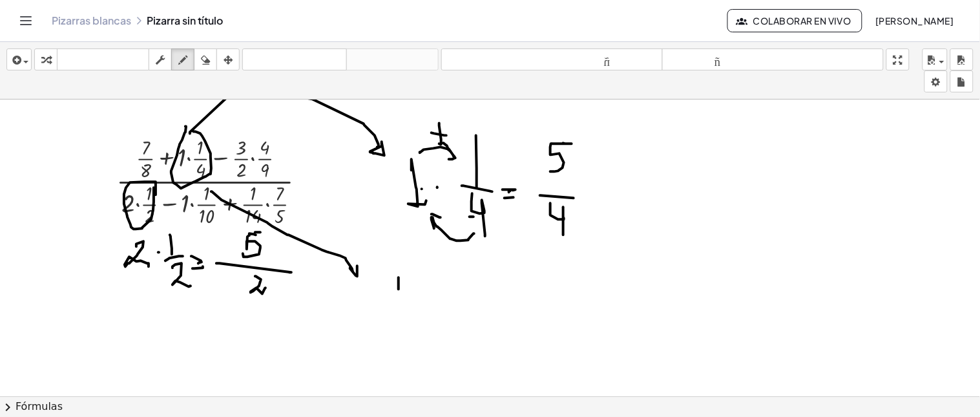
click at [418, 286] on div at bounding box center [490, 396] width 980 height 595
click at [430, 288] on div at bounding box center [490, 396] width 980 height 595
click at [449, 297] on div at bounding box center [490, 396] width 980 height 595
click at [426, 315] on div at bounding box center [490, 396] width 980 height 595
click at [428, 304] on div at bounding box center [490, 396] width 980 height 595
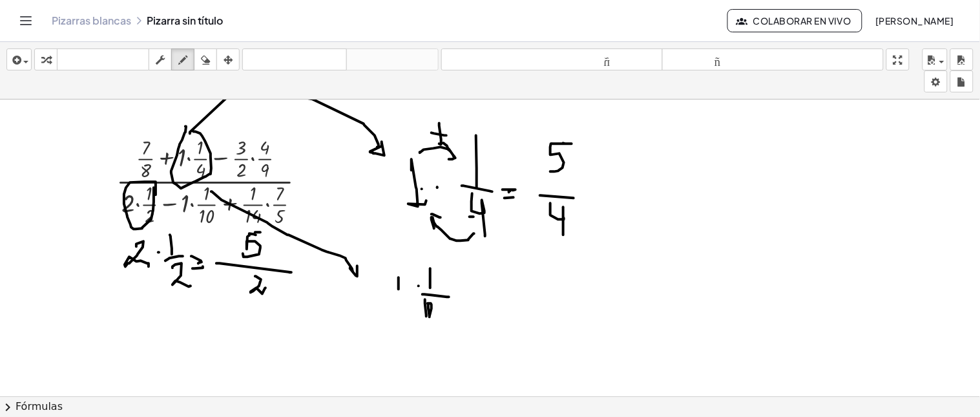
click at [462, 297] on div at bounding box center [490, 396] width 980 height 595
click at [462, 301] on div at bounding box center [490, 396] width 980 height 595
click at [494, 300] on div at bounding box center [490, 396] width 980 height 595
click at [480, 316] on div at bounding box center [490, 396] width 980 height 595
click at [484, 310] on div at bounding box center [490, 396] width 980 height 595
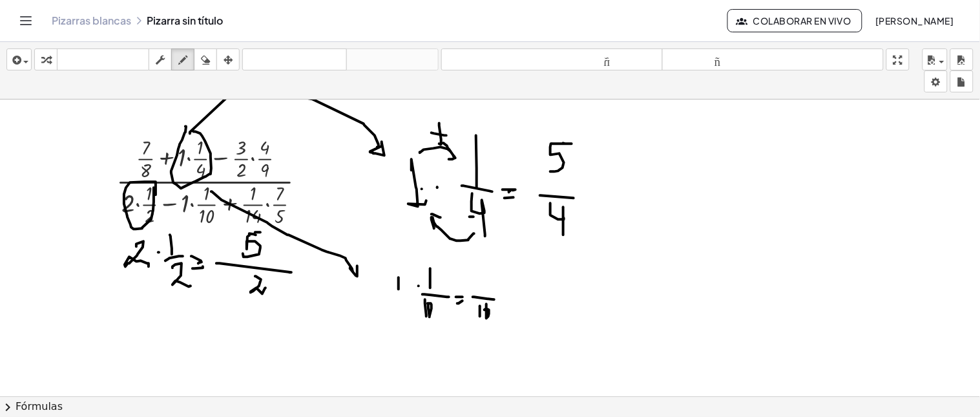
click at [482, 286] on div at bounding box center [490, 396] width 980 height 595
click at [491, 296] on div at bounding box center [490, 396] width 980 height 595
click at [214, 61] on div "button" at bounding box center [205, 59] width 17 height 15
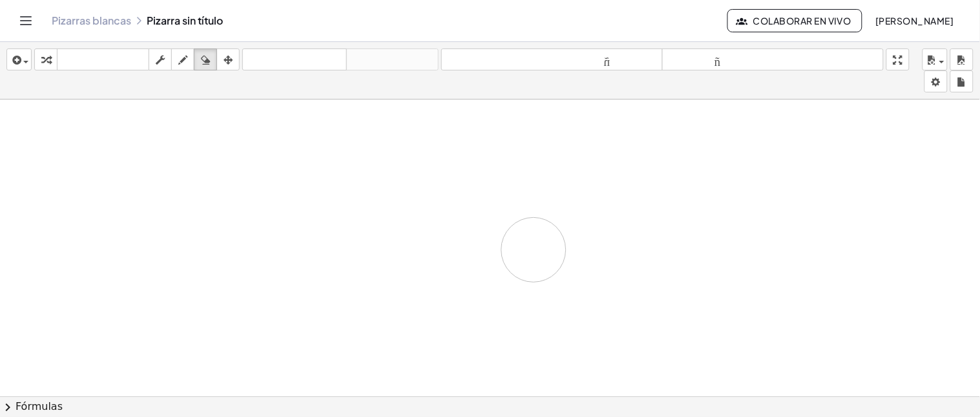
drag, startPoint x: 145, startPoint y: 205, endPoint x: 566, endPoint y: 218, distance: 421.9
click at [566, 236] on div at bounding box center [490, 396] width 980 height 595
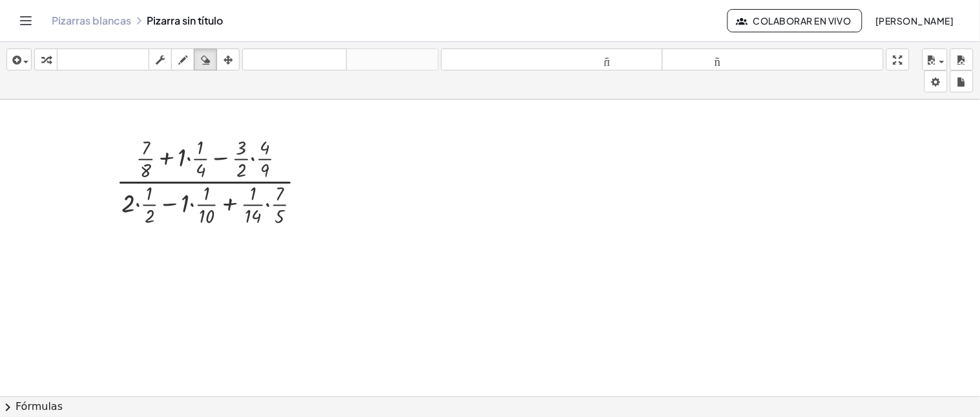
click at [568, 213] on div at bounding box center [490, 396] width 980 height 595
click at [94, 54] on font "teclado" at bounding box center [103, 60] width 86 height 12
drag, startPoint x: 198, startPoint y: 176, endPoint x: 191, endPoint y: 165, distance: 12.2
click at [195, 159] on div at bounding box center [216, 180] width 213 height 96
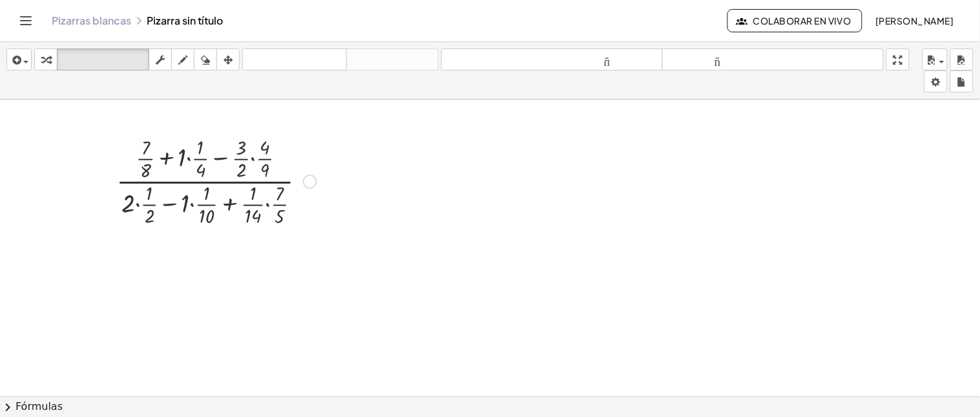
click at [190, 159] on div at bounding box center [216, 180] width 213 height 96
click at [182, 153] on div at bounding box center [182, 158] width 8 height 28
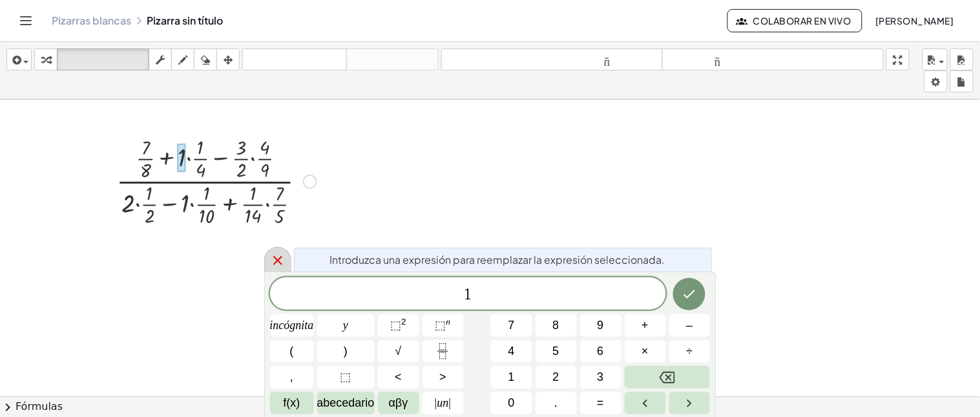
click at [276, 256] on icon at bounding box center [277, 260] width 15 height 15
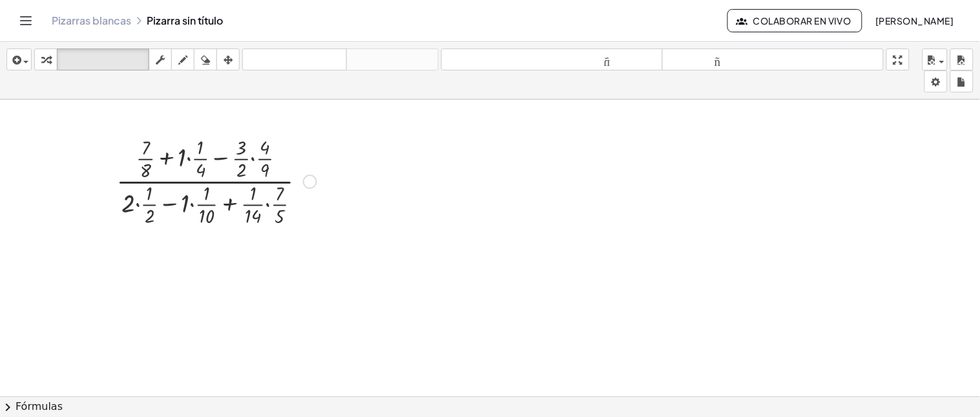
click at [41, 46] on div "insertar Seleccione uno: Expresión matemática Función Texto Vídeo de YouTube Gr…" at bounding box center [490, 70] width 980 height 57
click at [95, 119] on div at bounding box center [490, 396] width 980 height 595
click at [201, 164] on div at bounding box center [201, 170] width 10 height 21
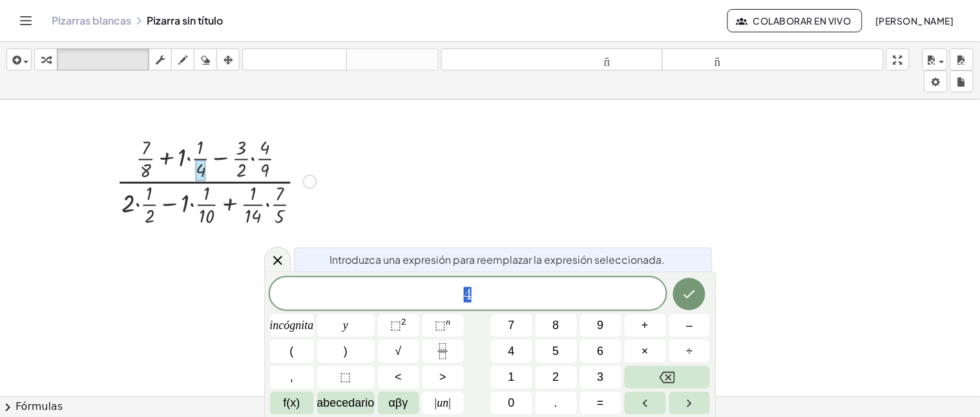
click at [198, 162] on div at bounding box center [201, 170] width 10 height 21
click at [194, 160] on div at bounding box center [216, 180] width 213 height 96
drag, startPoint x: 194, startPoint y: 160, endPoint x: 176, endPoint y: 161, distance: 18.1
click at [185, 163] on div at bounding box center [216, 180] width 213 height 96
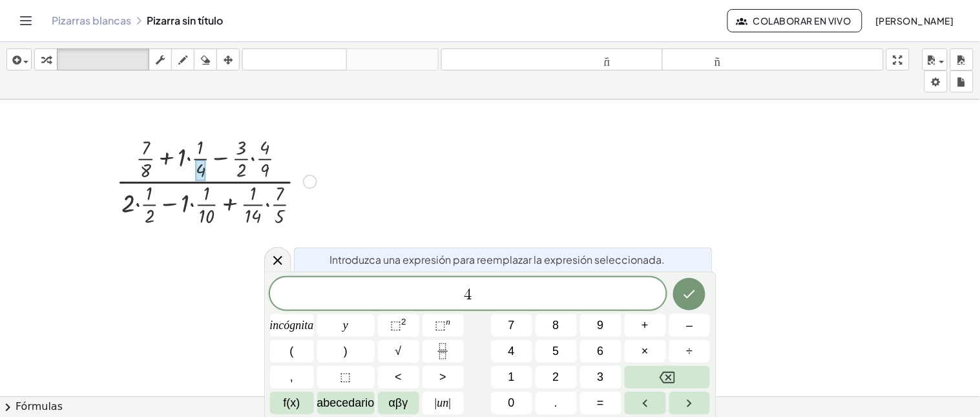
click at [183, 158] on div at bounding box center [216, 180] width 213 height 96
click at [205, 156] on div at bounding box center [216, 180] width 213 height 96
click at [311, 45] on div "insertar Seleccione uno: Expresión matemática Función Texto Vídeo de YouTube Gr…" at bounding box center [490, 70] width 980 height 57
click at [287, 74] on div "insertar Seleccione uno: Expresión matemática Función Texto Vídeo de YouTube Gr…" at bounding box center [490, 70] width 980 height 57
click at [254, 53] on icon "deshacer" at bounding box center [294, 59] width 98 height 15
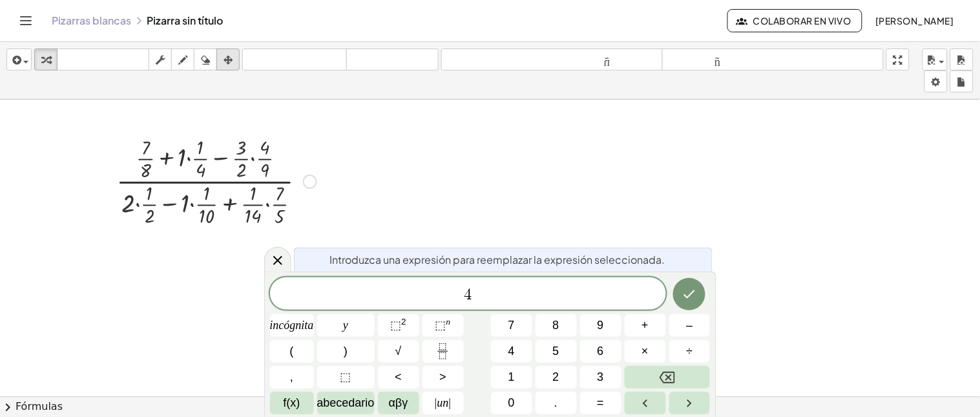
click at [228, 59] on icon "button" at bounding box center [227, 59] width 9 height 15
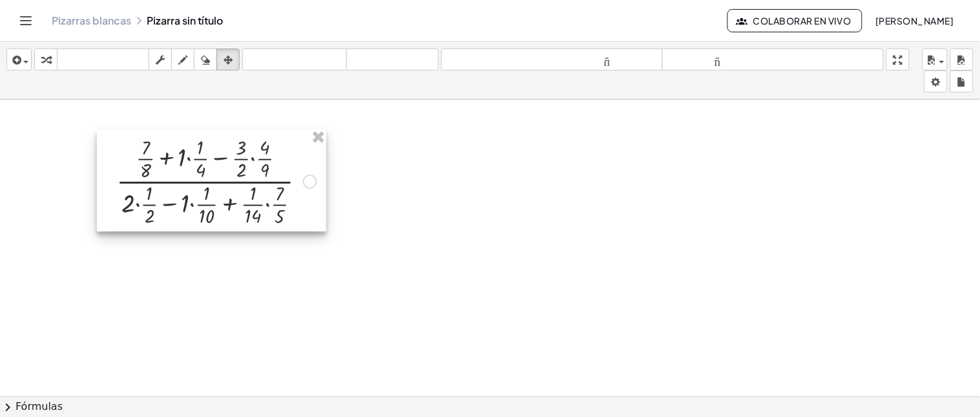
click at [234, 165] on div at bounding box center [211, 180] width 229 height 102
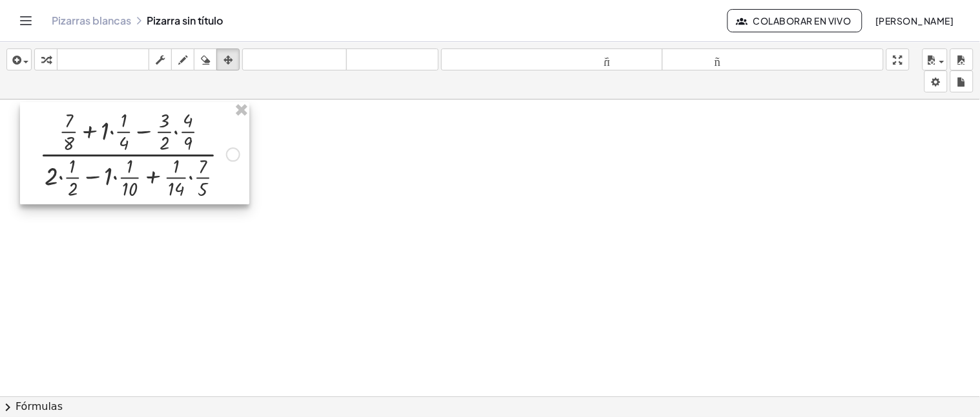
drag, startPoint x: 208, startPoint y: 163, endPoint x: 131, endPoint y: 136, distance: 81.5
click at [131, 136] on div at bounding box center [134, 153] width 229 height 102
click at [139, 169] on div at bounding box center [134, 153] width 229 height 102
click at [287, 144] on div at bounding box center [490, 396] width 980 height 595
click at [237, 157] on div at bounding box center [134, 153] width 229 height 102
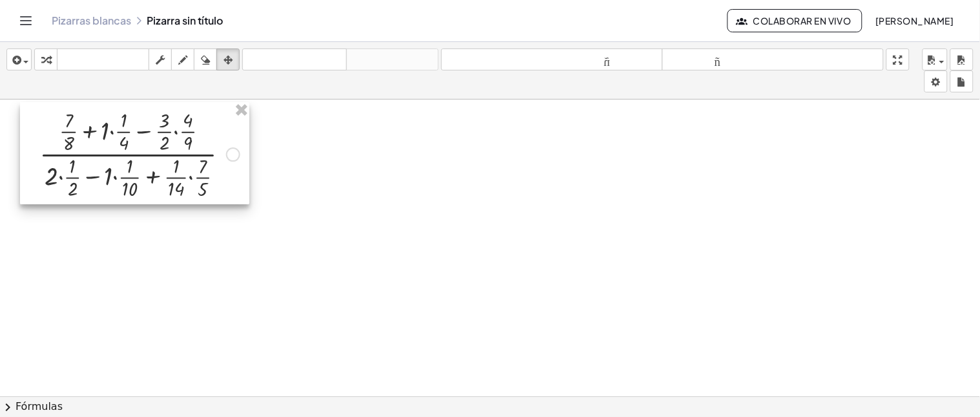
click at [236, 156] on div at bounding box center [134, 153] width 229 height 102
click at [216, 61] on button "arreglar" at bounding box center [227, 59] width 23 height 22
click at [222, 46] on div "insertar Seleccione uno: Expresión matemática Función Texto Vídeo de YouTube Gr…" at bounding box center [490, 70] width 980 height 57
click at [223, 54] on icon "button" at bounding box center [227, 59] width 9 height 15
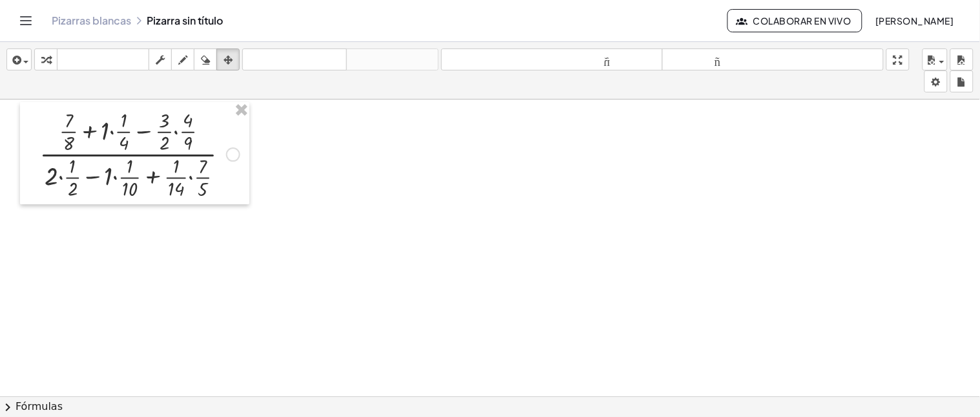
click at [265, 127] on div at bounding box center [490, 396] width 980 height 595
click at [229, 61] on icon "button" at bounding box center [227, 59] width 9 height 15
click at [23, 61] on span "button" at bounding box center [25, 62] width 5 height 3
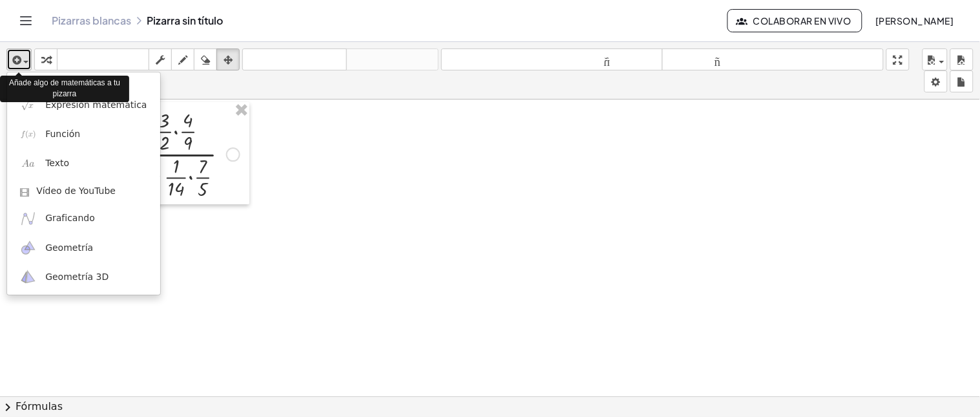
click at [23, 61] on span "button" at bounding box center [25, 62] width 5 height 3
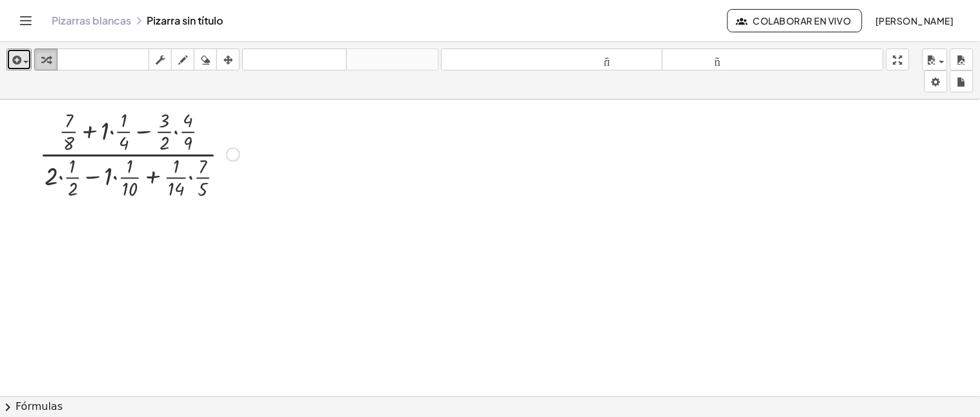
click at [34, 57] on button "transformar" at bounding box center [45, 59] width 23 height 22
click at [115, 134] on div at bounding box center [139, 153] width 213 height 96
drag, startPoint x: 123, startPoint y: 132, endPoint x: 110, endPoint y: 132, distance: 12.3
click at [110, 132] on div at bounding box center [139, 153] width 213 height 96
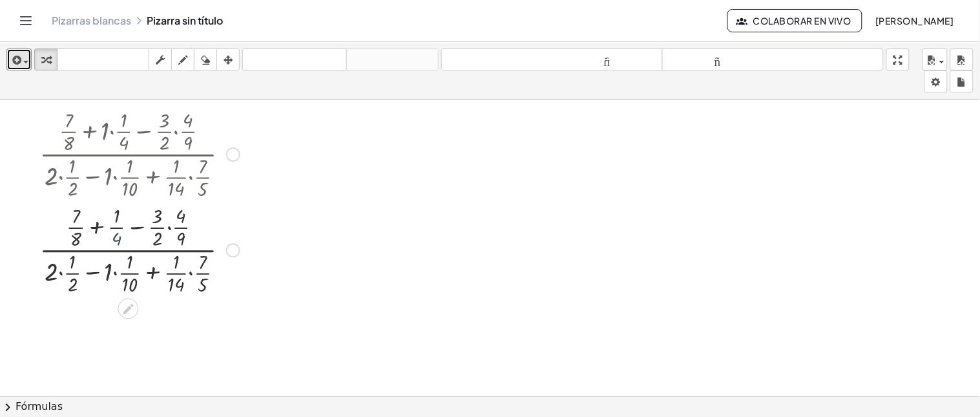
click at [119, 243] on div at bounding box center [139, 249] width 213 height 96
drag, startPoint x: 131, startPoint y: 284, endPoint x: 106, endPoint y: 267, distance: 30.3
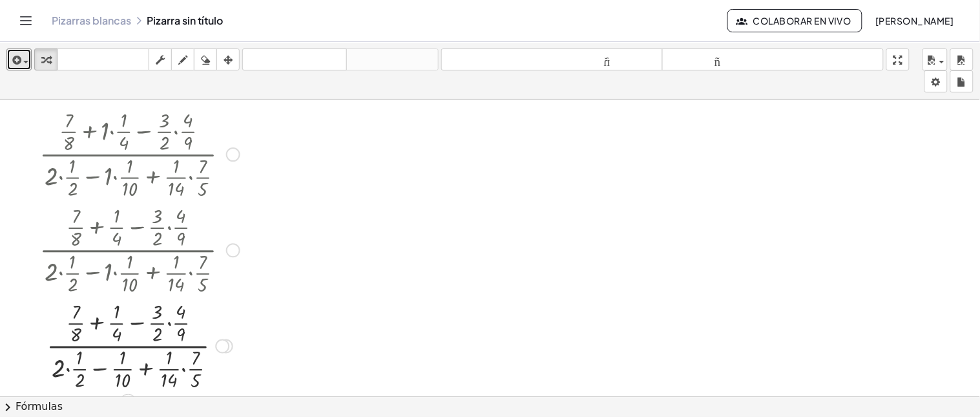
scroll to position [72, 0]
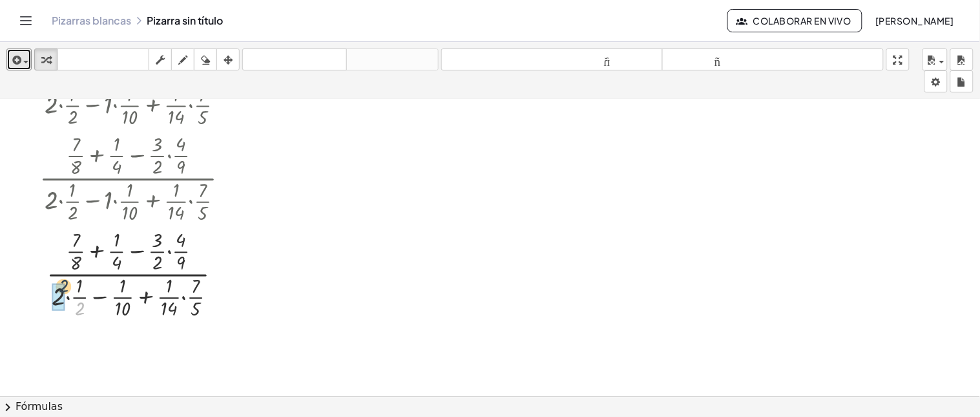
drag, startPoint x: 79, startPoint y: 316, endPoint x: 62, endPoint y: 292, distance: 29.7
drag, startPoint x: 52, startPoint y: 199, endPoint x: 72, endPoint y: 197, distance: 20.1
click at [73, 197] on div at bounding box center [139, 177] width 213 height 96
drag, startPoint x: 54, startPoint y: 208, endPoint x: 72, endPoint y: 200, distance: 19.7
click at [72, 200] on div at bounding box center [139, 177] width 213 height 96
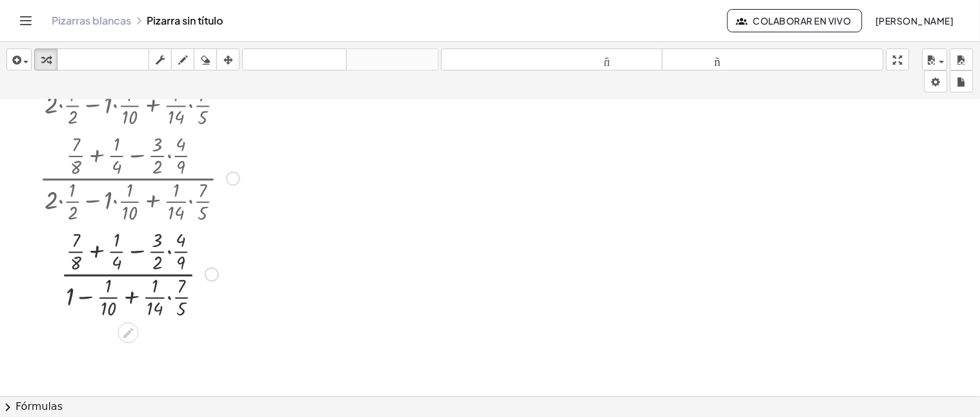
click at [69, 205] on div at bounding box center [139, 177] width 213 height 96
click at [69, 201] on div at bounding box center [139, 177] width 213 height 96
click at [65, 201] on div at bounding box center [139, 177] width 213 height 96
click at [59, 201] on div at bounding box center [139, 177] width 213 height 96
drag, startPoint x: 75, startPoint y: 217, endPoint x: 56, endPoint y: 214, distance: 19.0
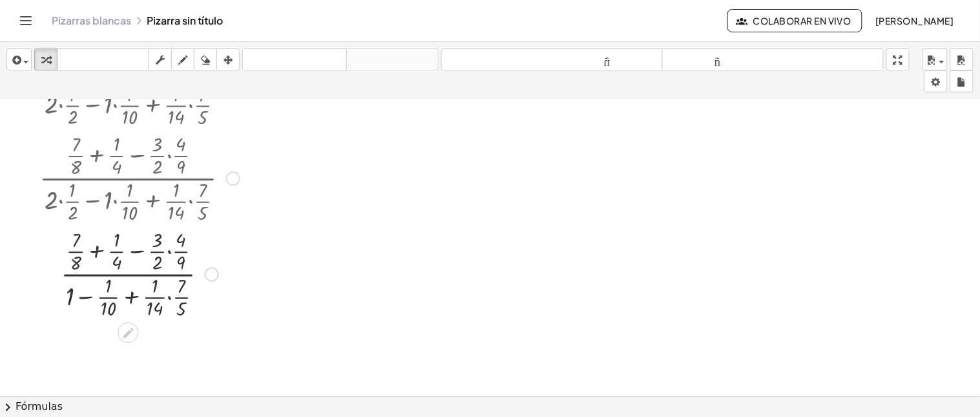
click at [56, 214] on div at bounding box center [139, 177] width 213 height 96
click at [63, 196] on div at bounding box center [139, 177] width 213 height 96
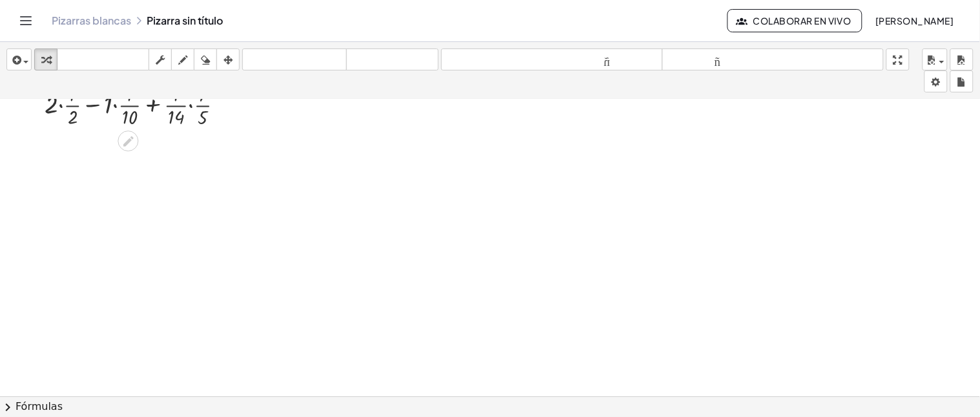
scroll to position [0, 0]
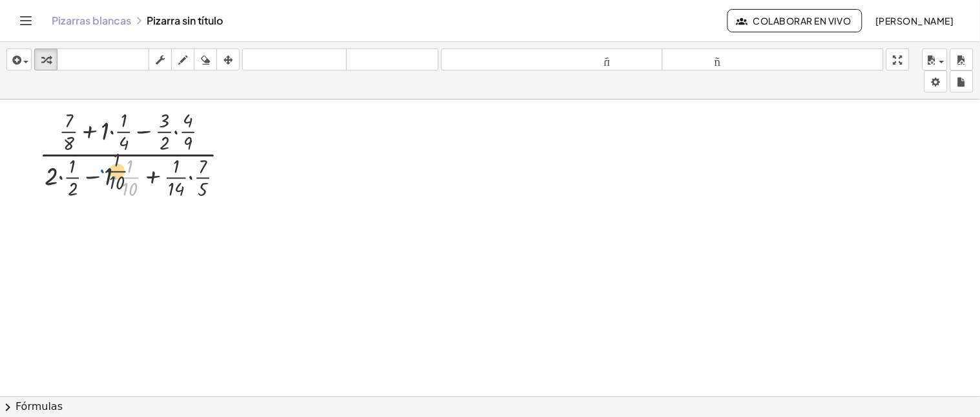
drag, startPoint x: 121, startPoint y: 185, endPoint x: 106, endPoint y: 178, distance: 16.5
click at [106, 178] on div at bounding box center [139, 153] width 213 height 96
drag, startPoint x: 108, startPoint y: 174, endPoint x: 125, endPoint y: 172, distance: 16.3
click at [125, 172] on div at bounding box center [139, 153] width 213 height 96
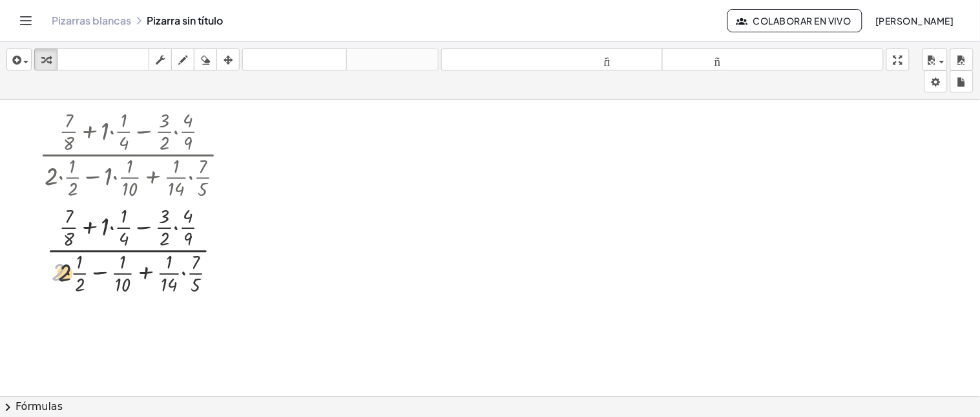
drag, startPoint x: 52, startPoint y: 273, endPoint x: 61, endPoint y: 272, distance: 9.7
click at [62, 273] on div at bounding box center [139, 249] width 213 height 96
drag, startPoint x: 61, startPoint y: 268, endPoint x: 84, endPoint y: 260, distance: 23.9
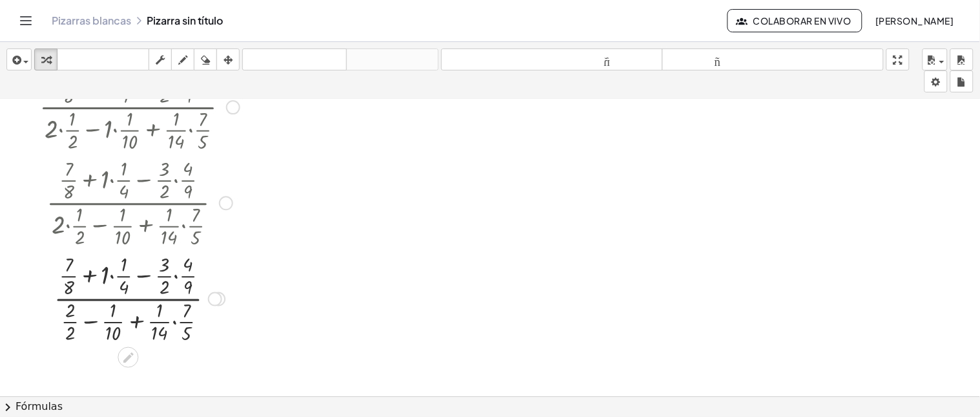
scroll to position [72, 0]
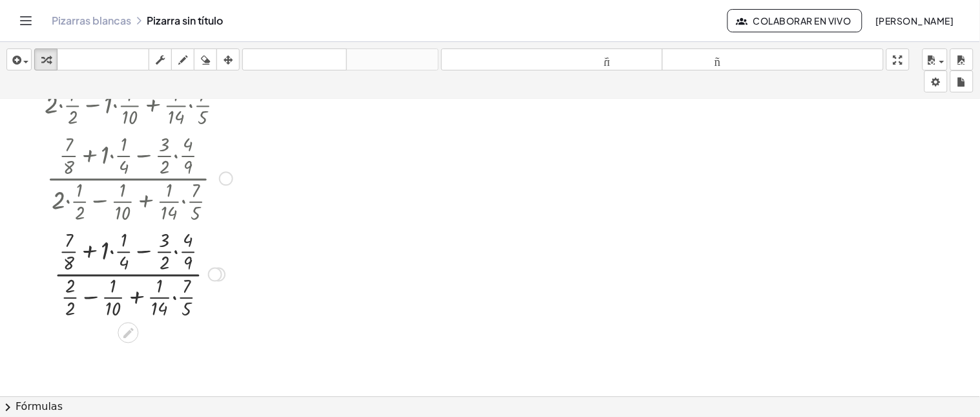
click at [73, 300] on div at bounding box center [139, 273] width 213 height 96
click at [72, 300] on div at bounding box center [139, 273] width 213 height 96
click at [91, 300] on div at bounding box center [139, 273] width 213 height 96
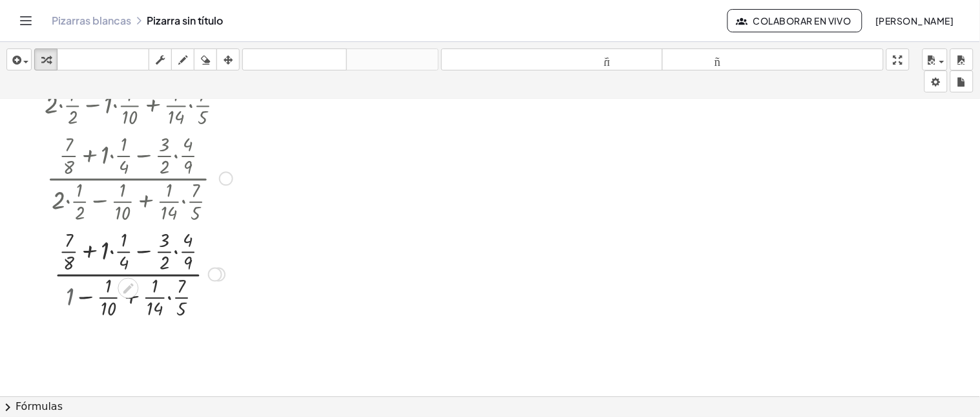
click at [101, 300] on div at bounding box center [139, 273] width 213 height 96
click at [101, 298] on div at bounding box center [139, 273] width 213 height 96
click at [165, 299] on div at bounding box center [139, 273] width 213 height 96
click at [160, 297] on div at bounding box center [139, 273] width 213 height 96
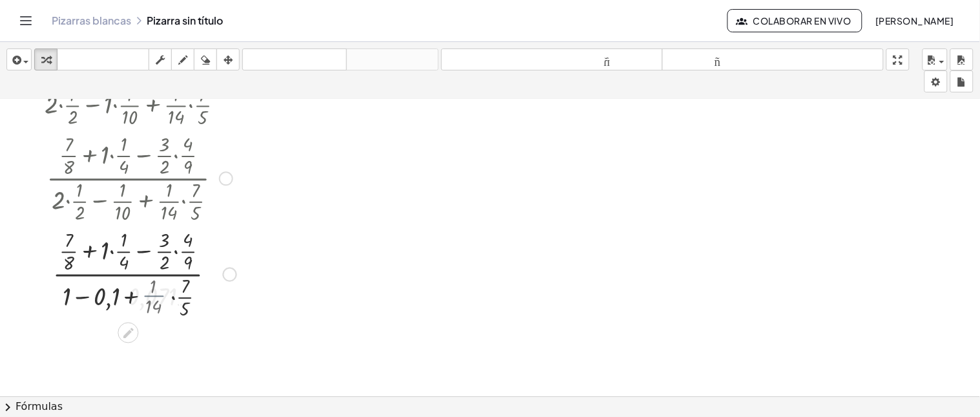
click at [160, 297] on div at bounding box center [139, 273] width 213 height 96
click at [192, 299] on div at bounding box center [139, 273] width 213 height 96
click at [192, 299] on div at bounding box center [140, 273] width 216 height 80
click at [192, 299] on div at bounding box center [139, 273] width 213 height 80
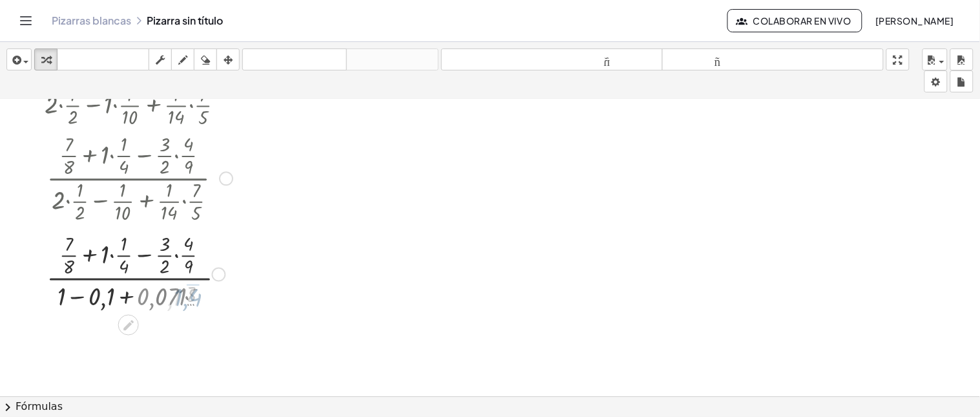
click at [192, 299] on div at bounding box center [140, 273] width 216 height 80
click at [142, 302] on div at bounding box center [140, 273] width 216 height 80
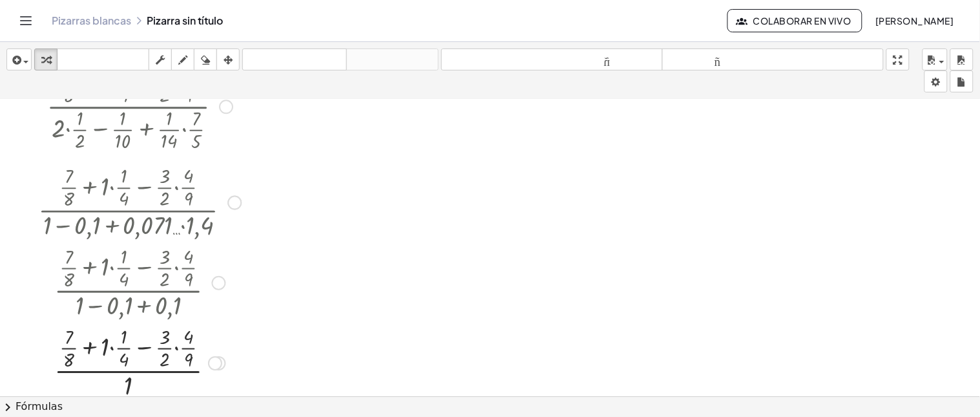
scroll to position [215, 0]
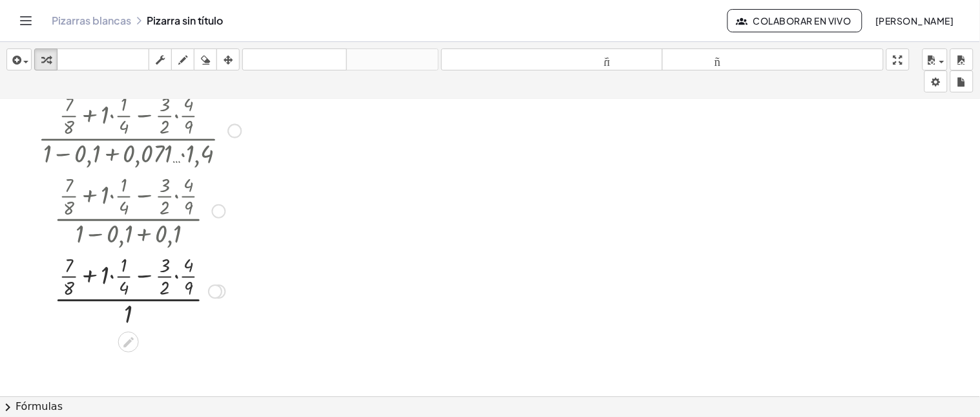
click at [143, 271] on div at bounding box center [140, 290] width 216 height 80
click at [143, 274] on div at bounding box center [140, 290] width 216 height 80
click at [139, 283] on div at bounding box center [140, 290] width 216 height 80
click at [115, 283] on div at bounding box center [140, 290] width 216 height 80
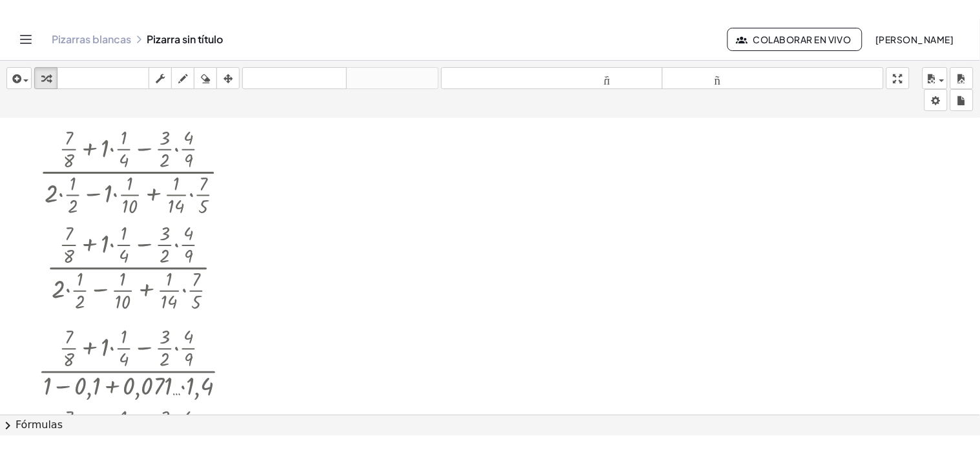
scroll to position [0, 0]
